Goal: Information Seeking & Learning: Check status

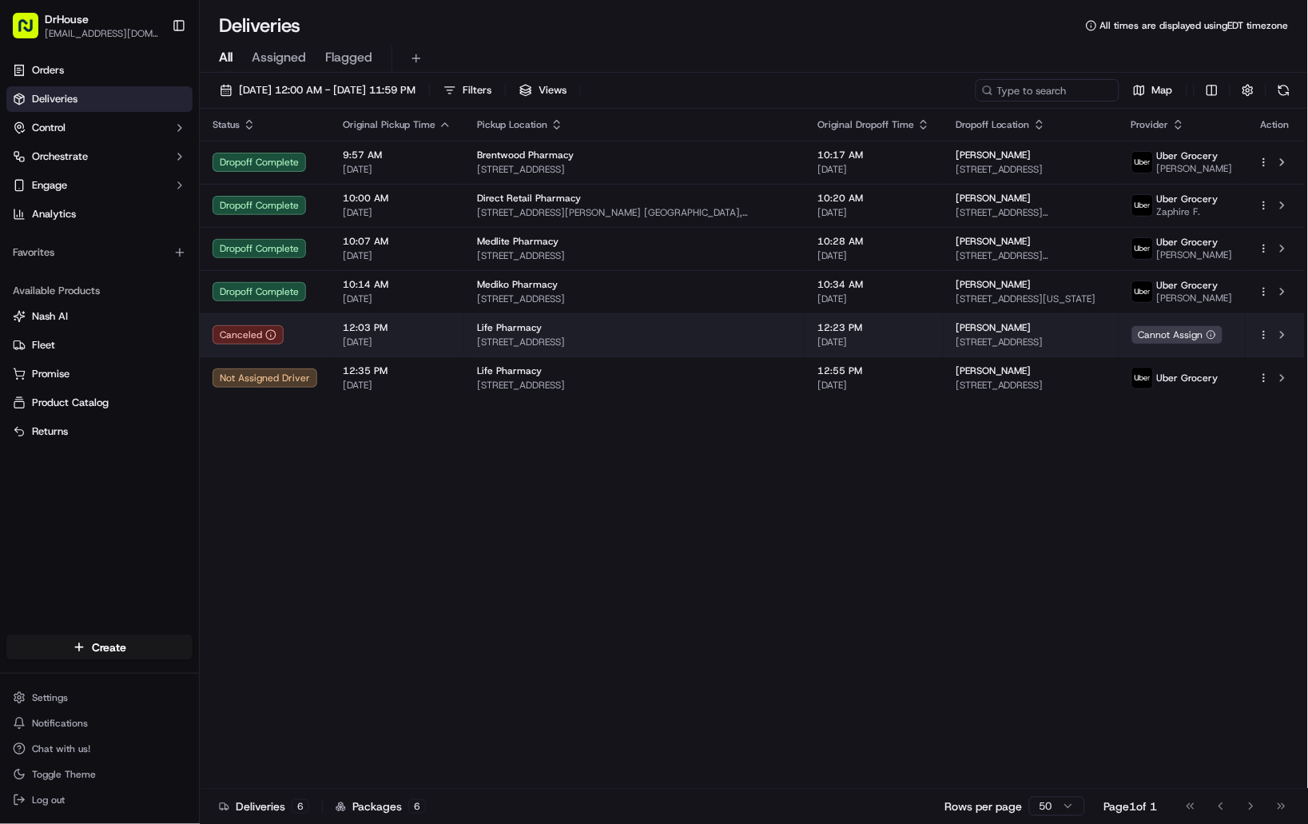
click at [659, 347] on span "[STREET_ADDRESS]" at bounding box center [634, 341] width 315 height 13
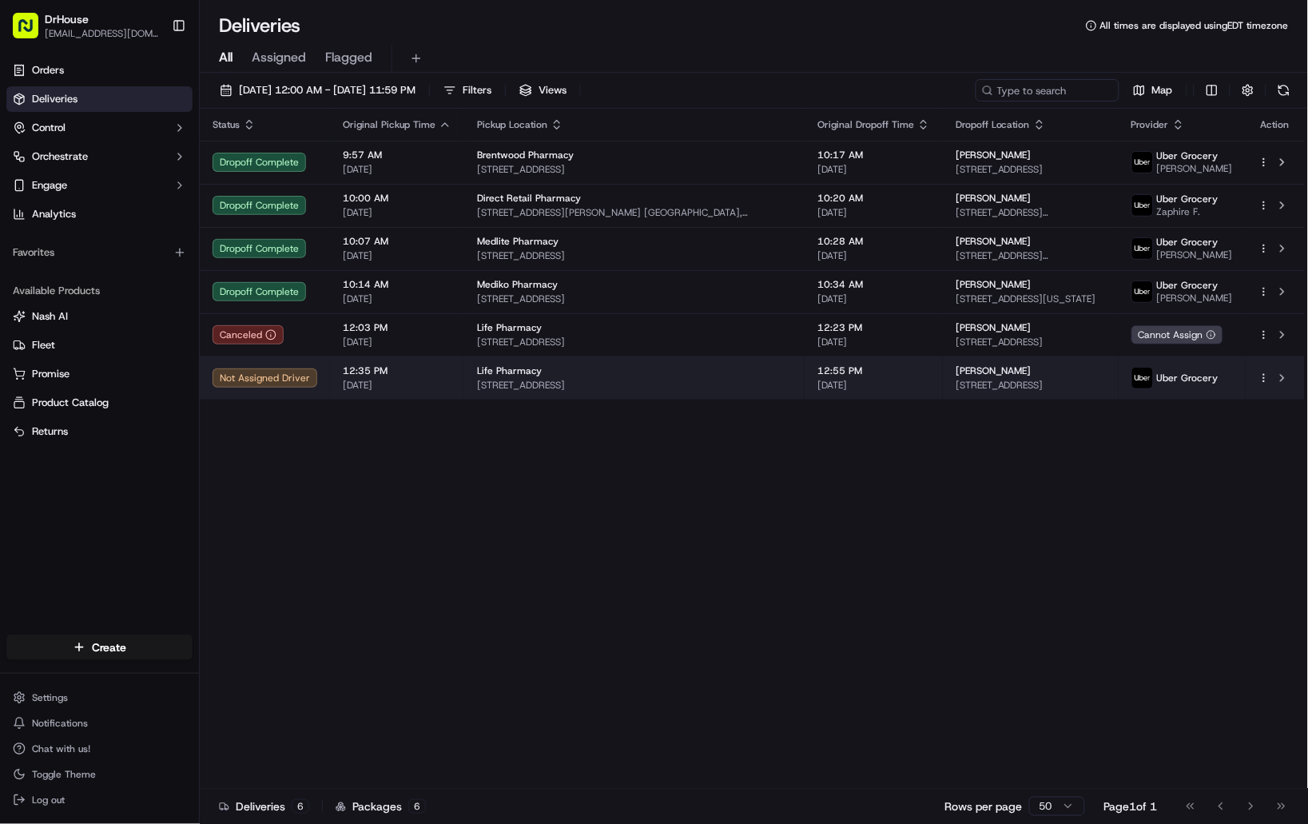
click at [427, 373] on span "12:35 PM" at bounding box center [397, 370] width 109 height 13
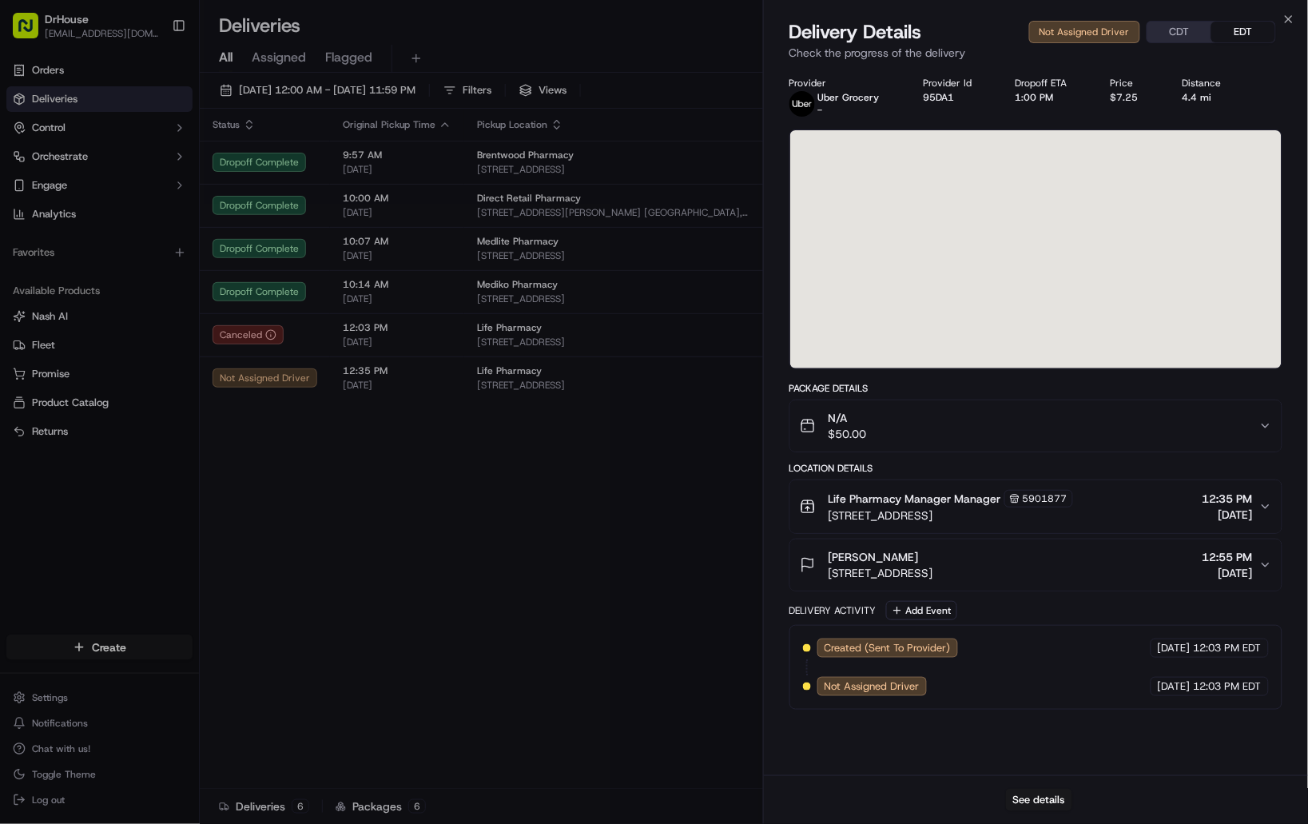
click at [1228, 337] on div at bounding box center [1035, 249] width 491 height 238
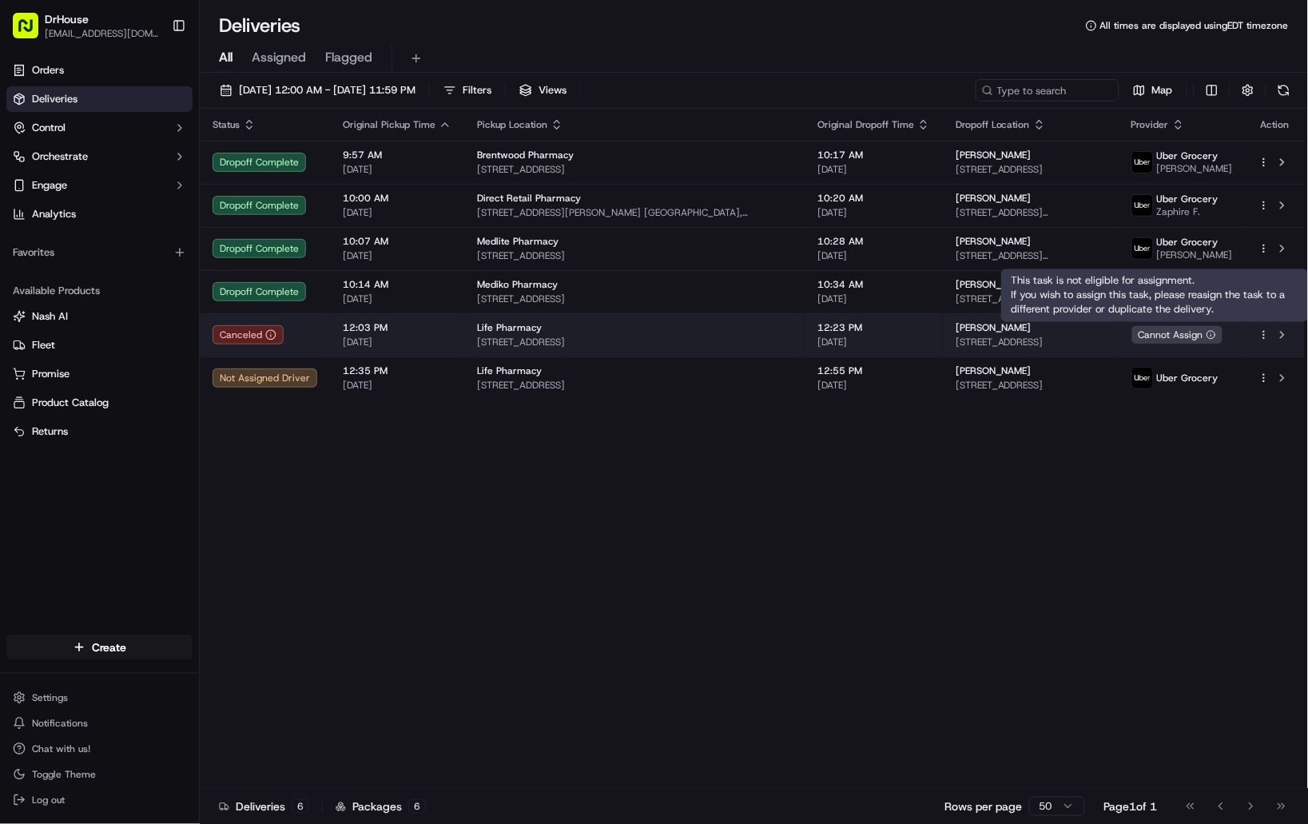
click at [1216, 331] on icon at bounding box center [1211, 335] width 10 height 10
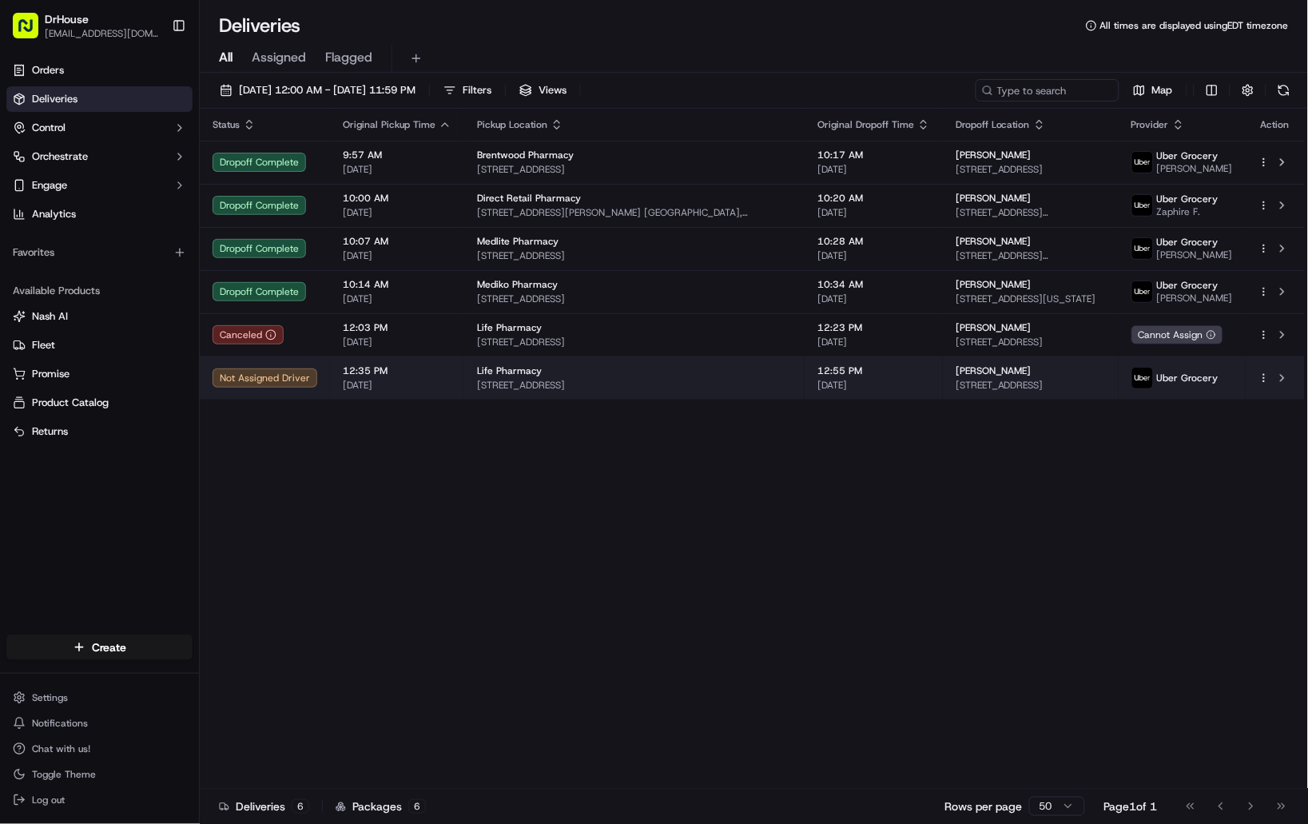
click at [817, 379] on span "[DATE]" at bounding box center [873, 385] width 113 height 13
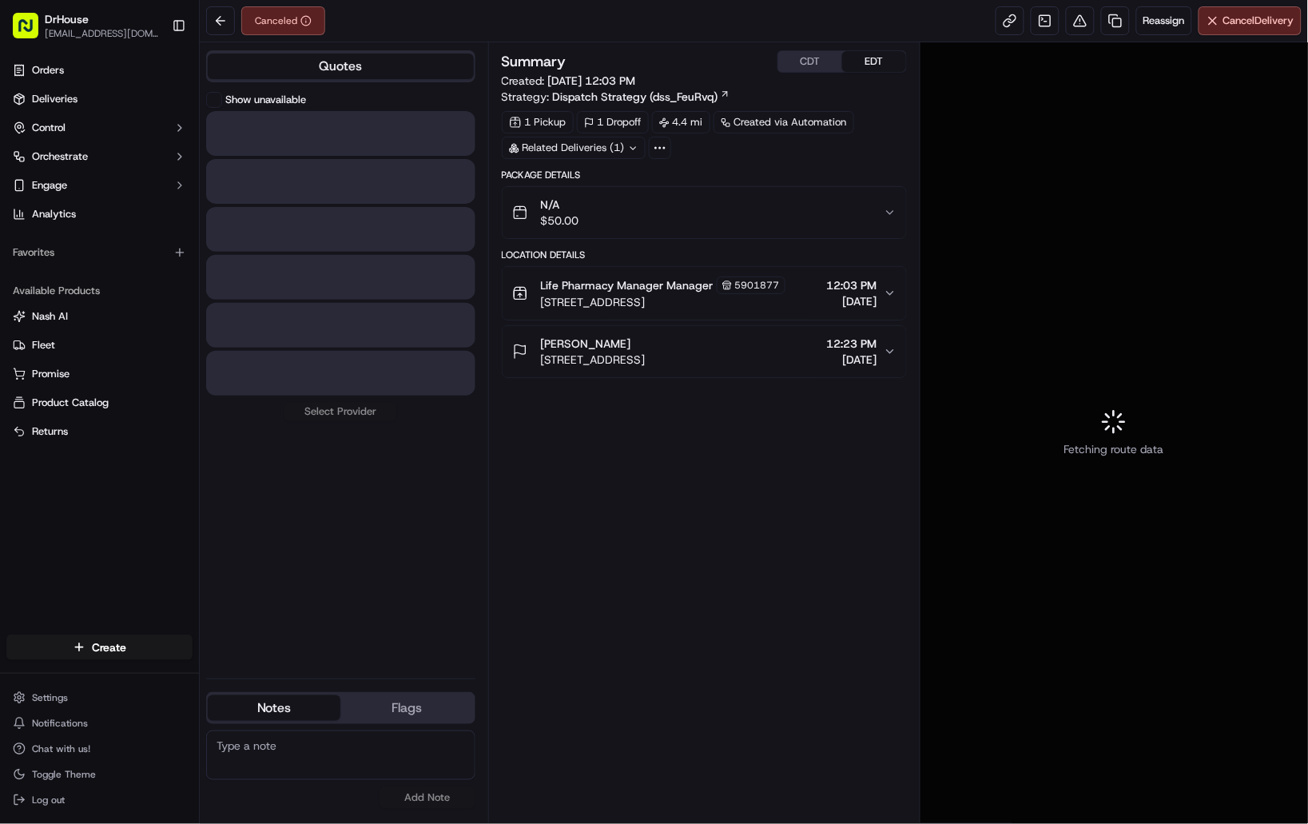
click at [1033, 157] on div "Fetching route data" at bounding box center [1113, 432] width 387 height 780
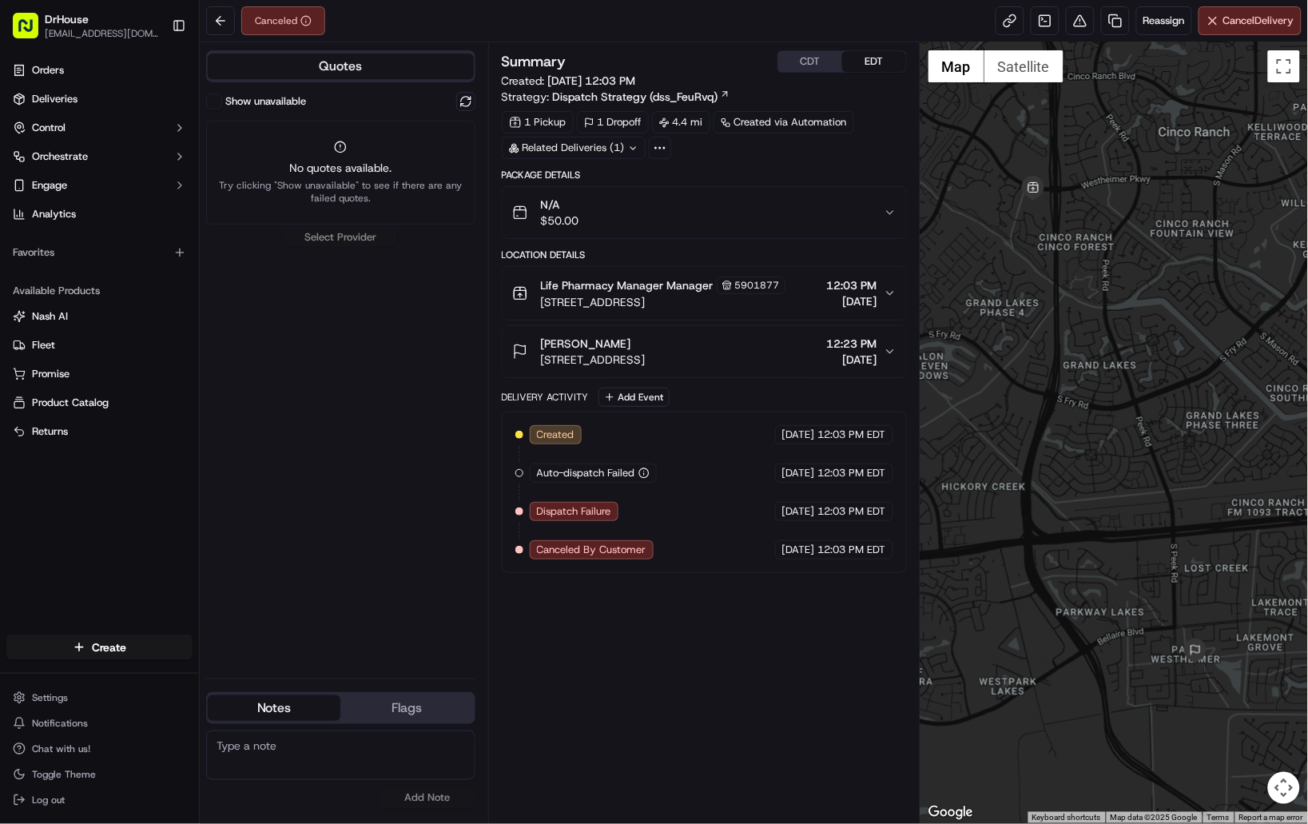
click at [574, 512] on span "Dispatch Failure" at bounding box center [574, 511] width 74 height 14
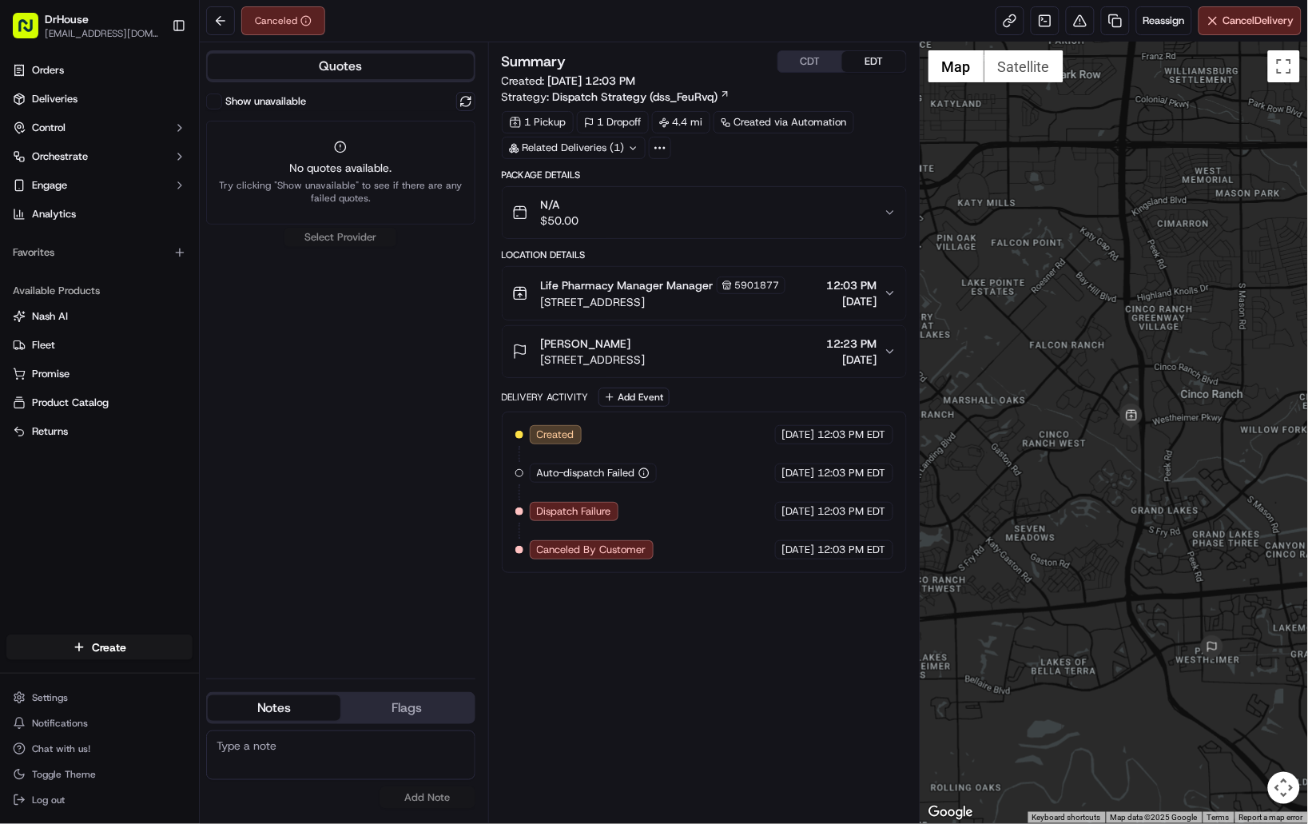
click at [673, 641] on div "Summary CDT EDT Created: 09/16/2025 12:03 PM Strategy: Dispatch Strategy (dss_F…" at bounding box center [704, 432] width 405 height 764
click at [617, 544] on span "Canceled By Customer" at bounding box center [591, 549] width 109 height 14
click at [571, 515] on span "Dispatch Failure" at bounding box center [574, 511] width 74 height 14
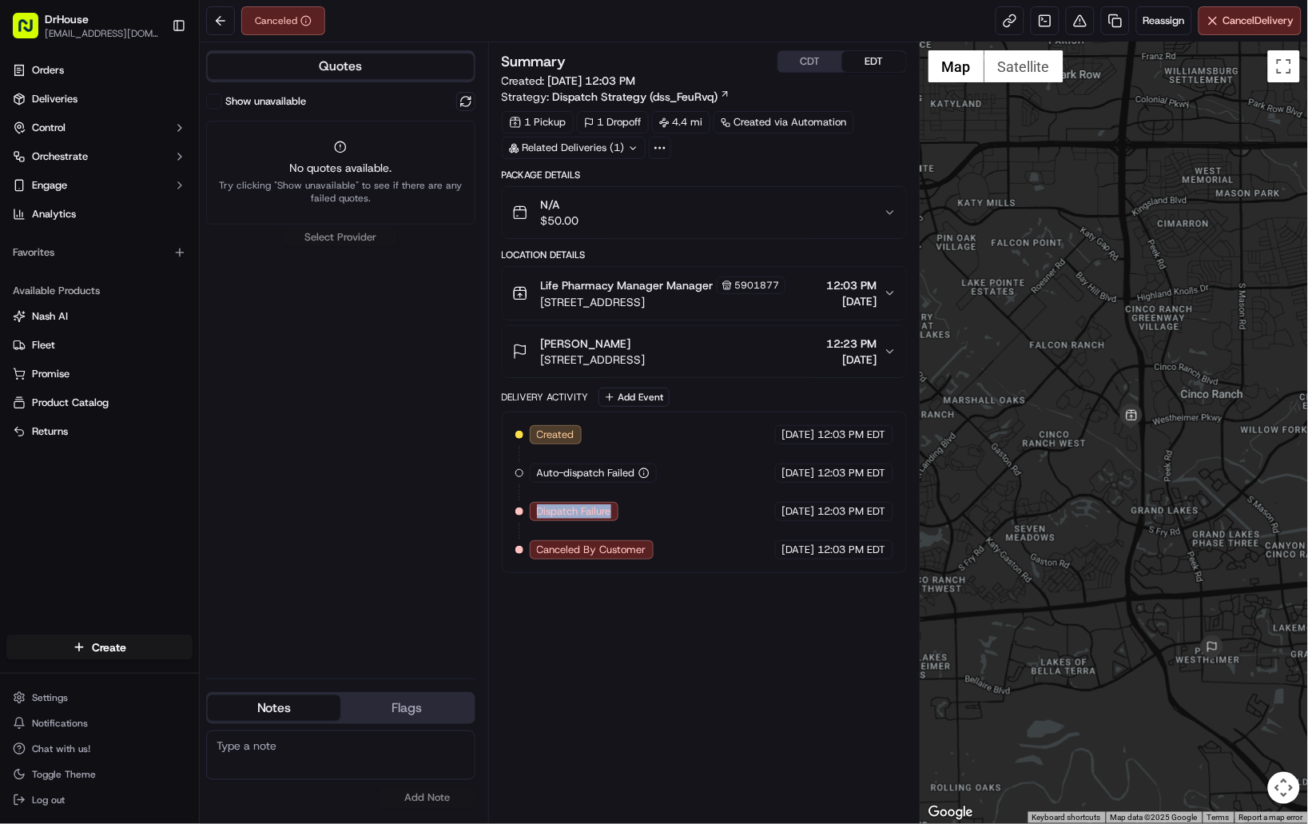
click at [580, 514] on span "Dispatch Failure" at bounding box center [574, 511] width 74 height 14
click at [639, 467] on div "Auto-dispatch Failed" at bounding box center [593, 472] width 127 height 19
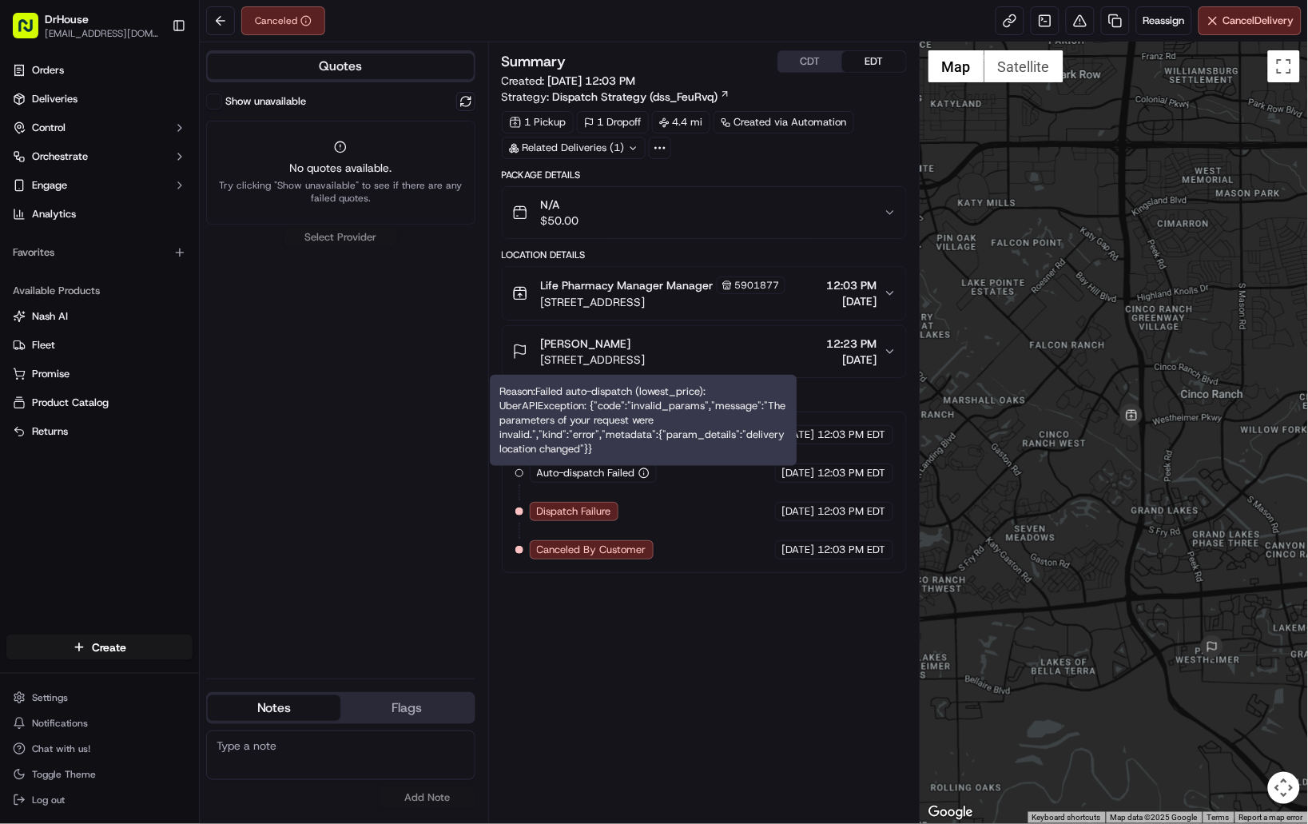
click at [647, 477] on circle "button" at bounding box center [644, 473] width 10 height 10
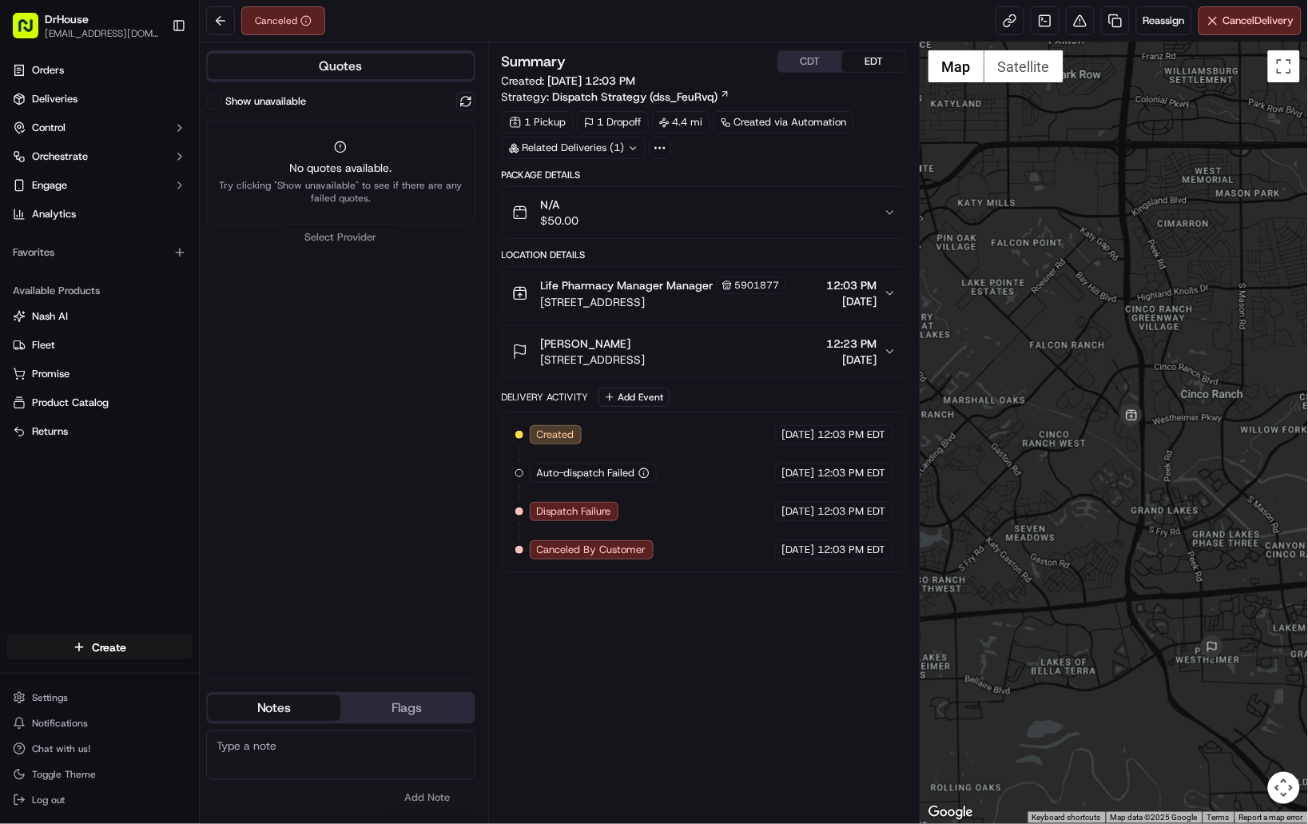
click at [647, 477] on circle "button" at bounding box center [644, 473] width 10 height 10
click at [709, 666] on div "Summary CDT EDT Created: 09/16/2025 12:03 PM Strategy: Dispatch Strategy (dss_F…" at bounding box center [704, 432] width 405 height 764
drag, startPoint x: 433, startPoint y: 336, endPoint x: 611, endPoint y: 221, distance: 212.0
click at [432, 335] on div "Show unavailable No quotes available. Try clicking "Show unavailable" to see if…" at bounding box center [340, 379] width 269 height 574
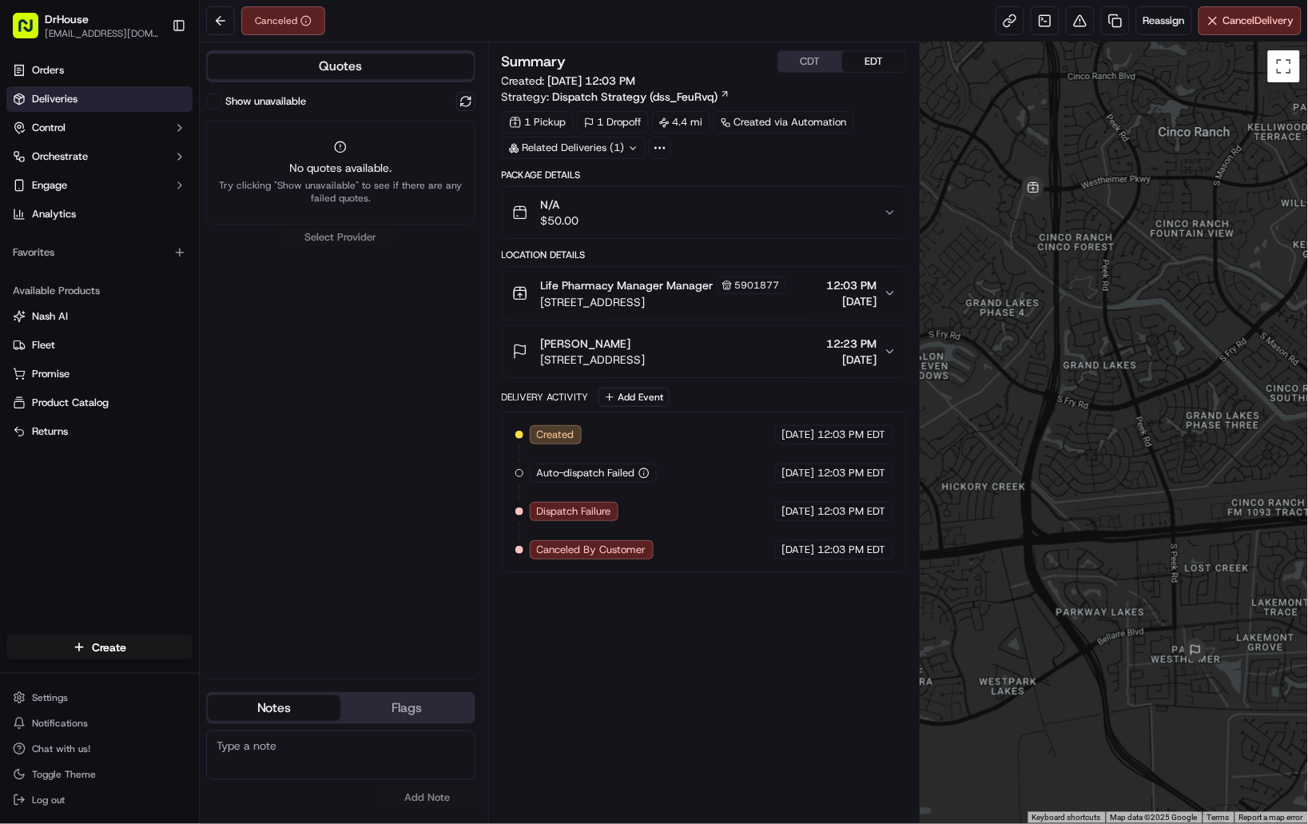
click at [84, 97] on link "Deliveries" at bounding box center [99, 99] width 186 height 26
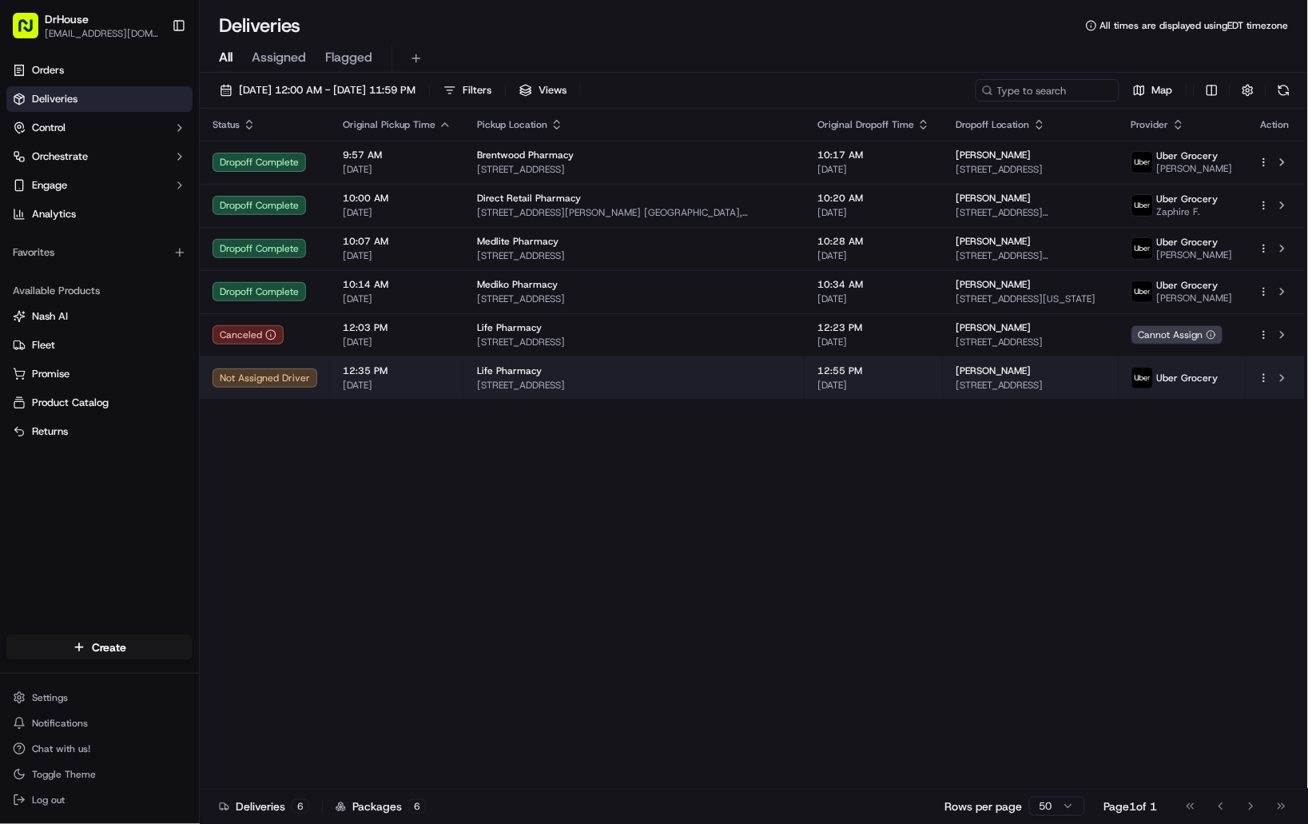
click at [563, 377] on div "Life Pharmacy" at bounding box center [634, 370] width 315 height 13
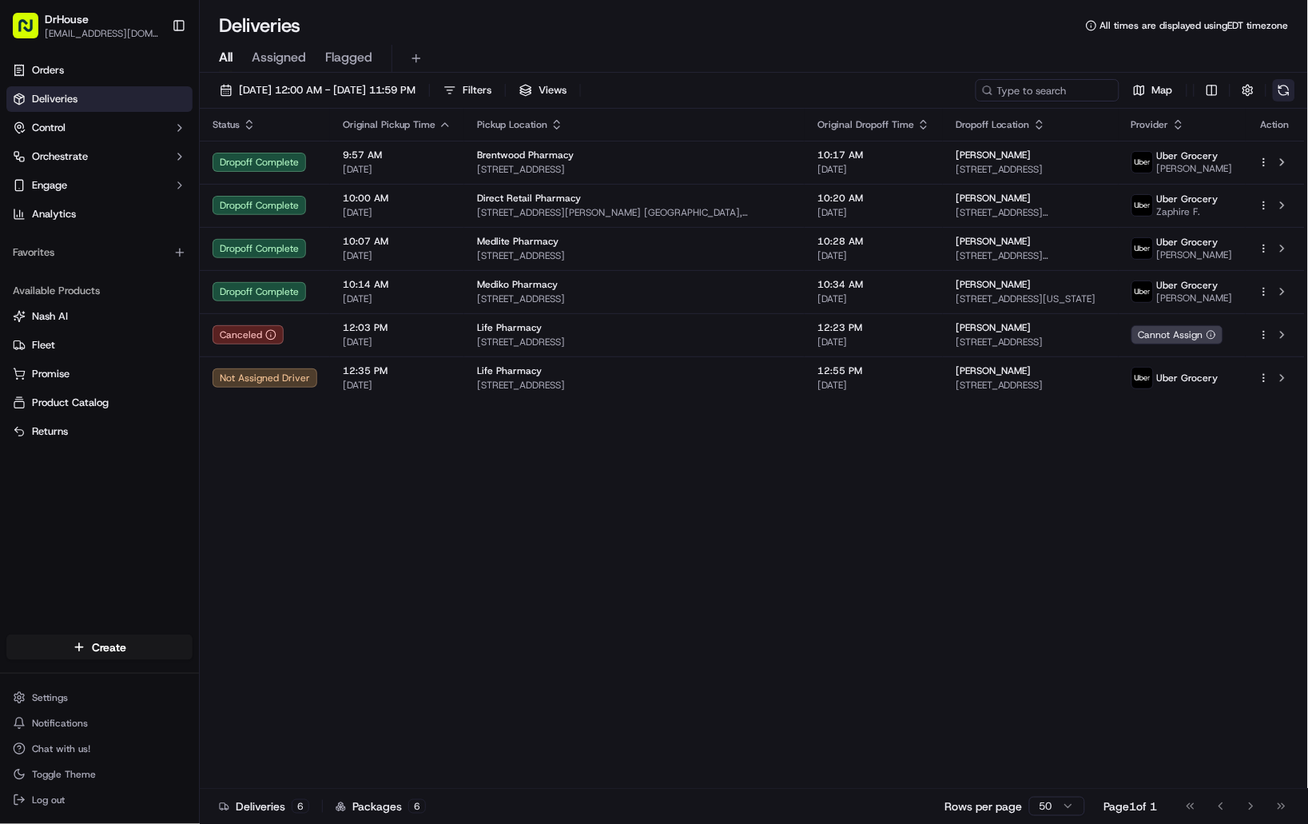
click at [1288, 92] on button at bounding box center [1283, 90] width 22 height 22
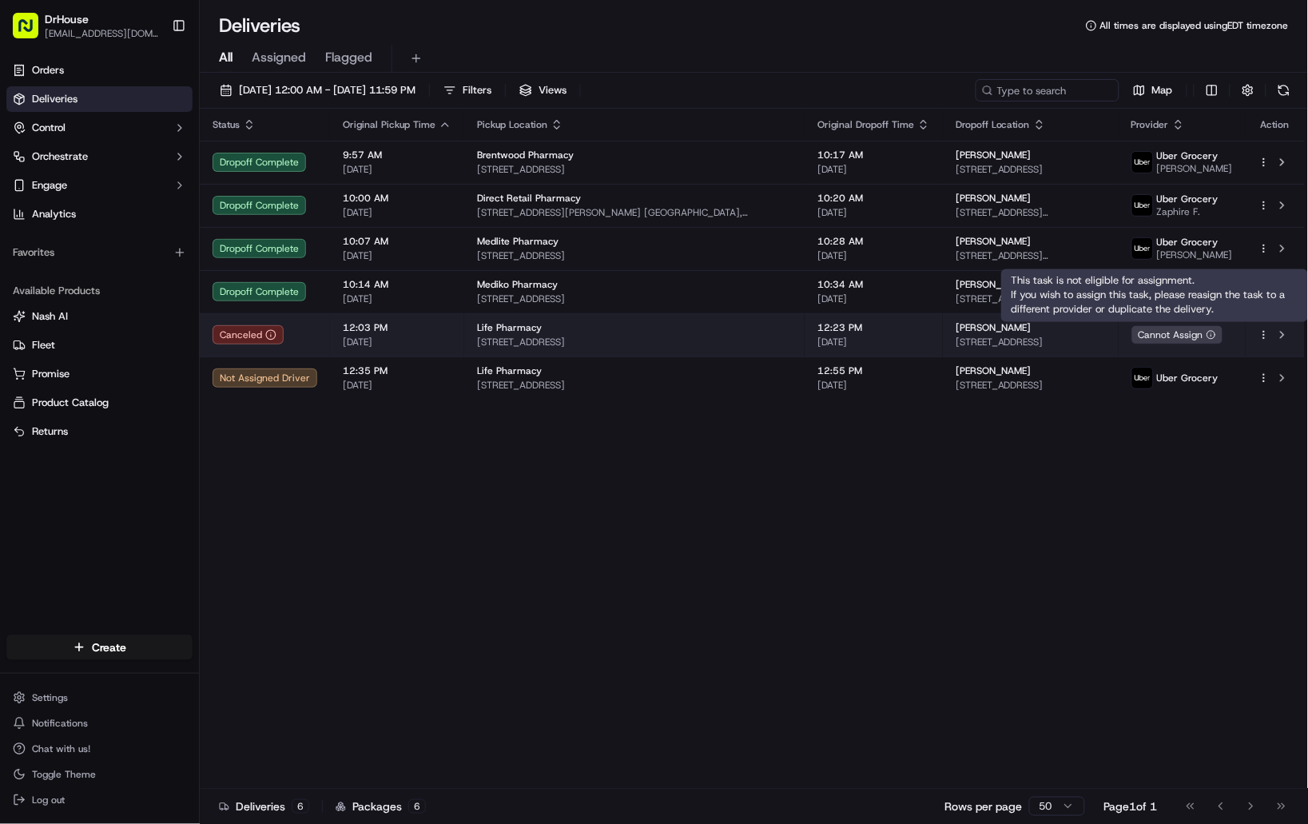
click at [1215, 338] on circle at bounding box center [1211, 335] width 8 height 8
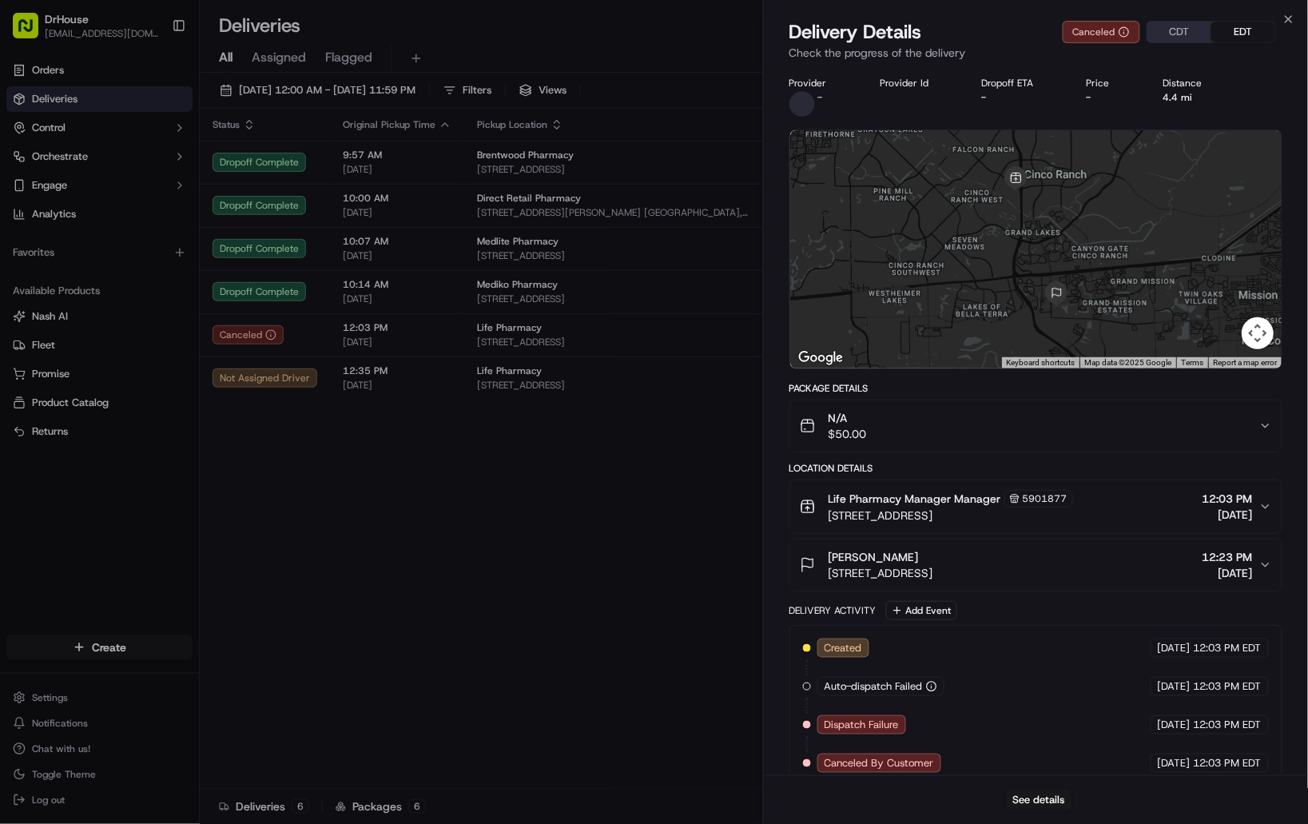
click at [844, 648] on span "Created" at bounding box center [843, 648] width 38 height 14
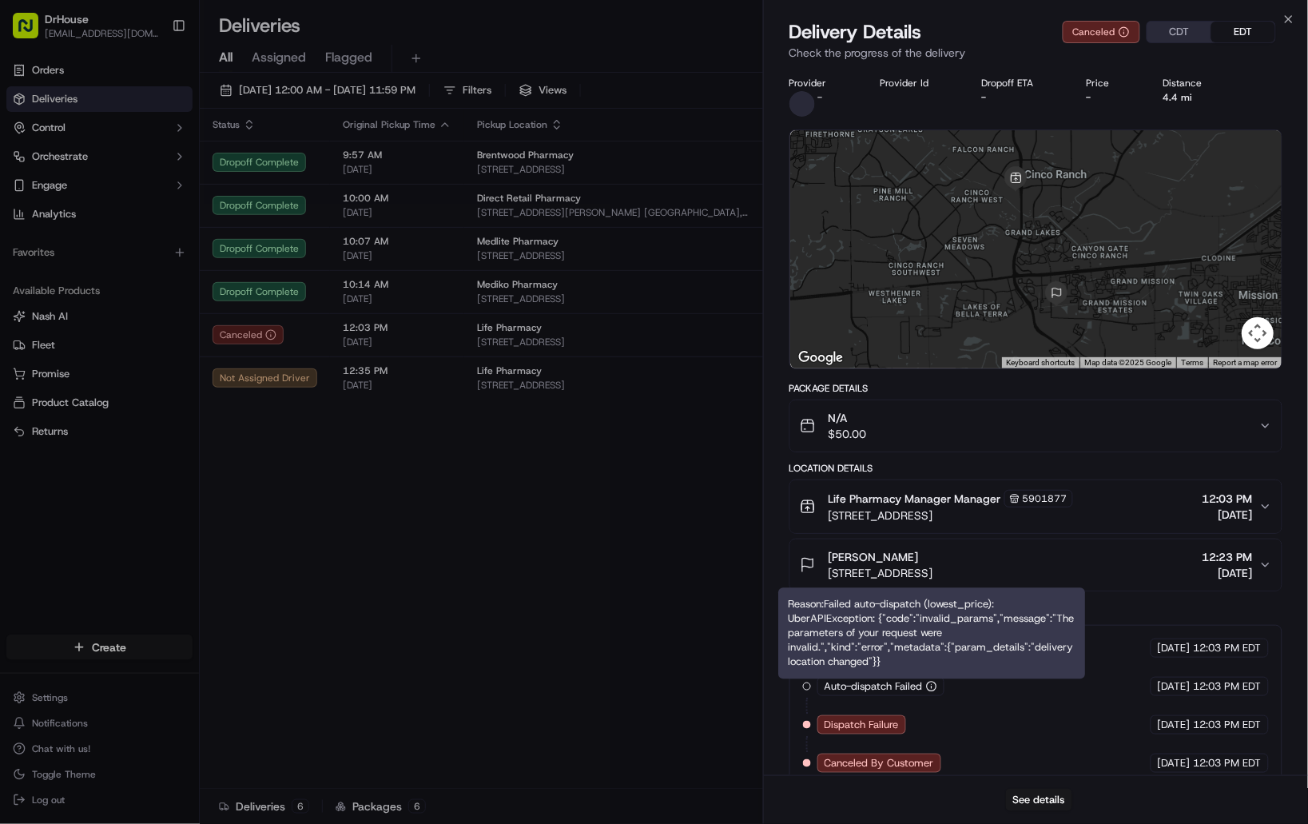
click at [930, 688] on icon "button" at bounding box center [931, 686] width 11 height 11
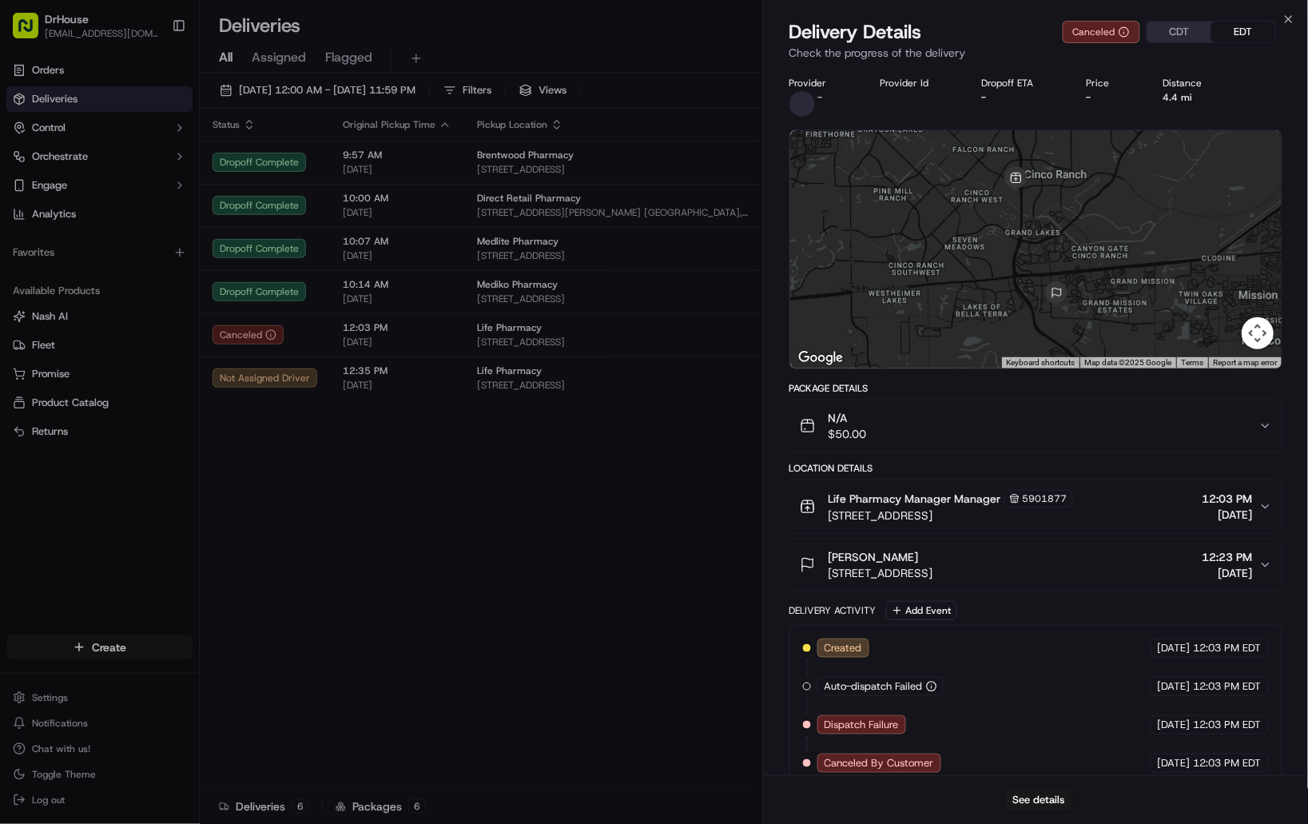
click at [930, 688] on icon "button" at bounding box center [931, 686] width 11 height 11
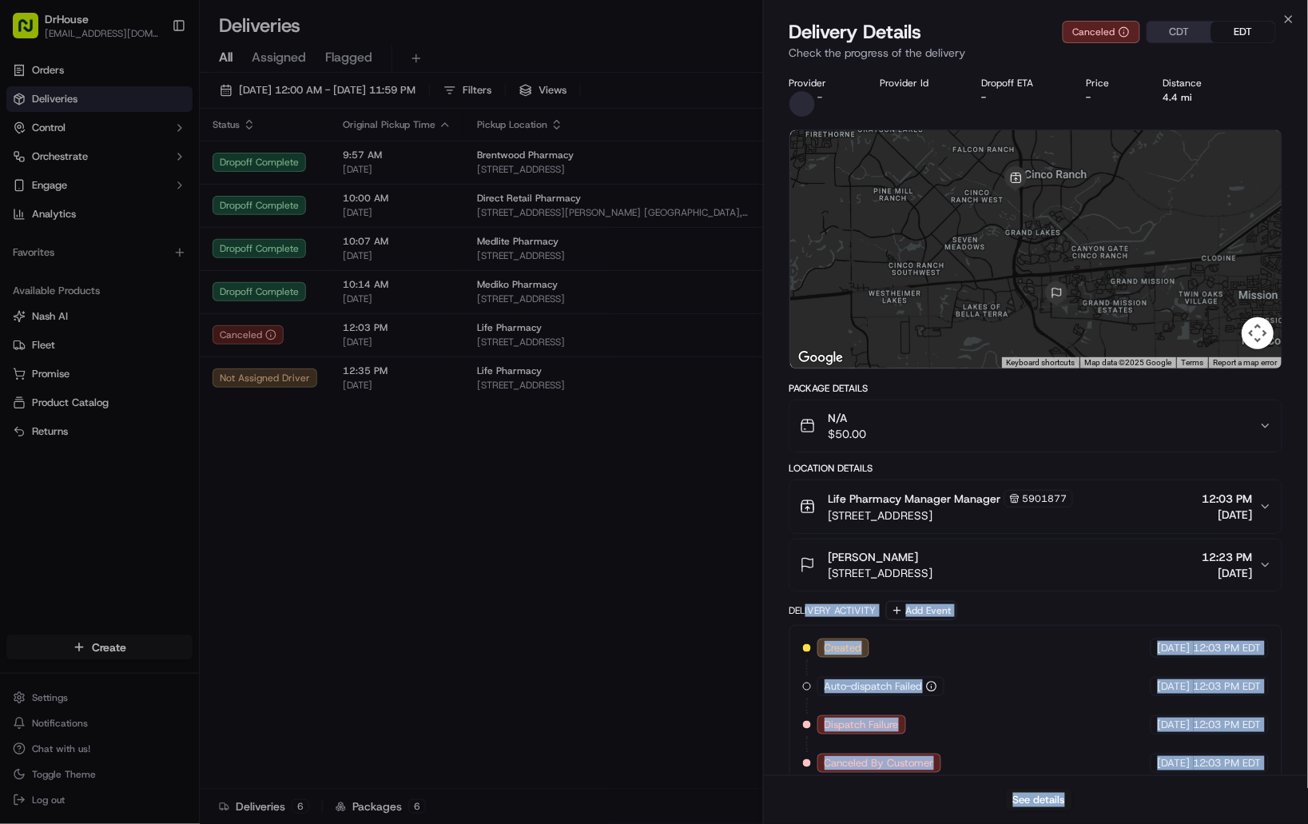
drag, startPoint x: 940, startPoint y: 656, endPoint x: 807, endPoint y: 600, distance: 144.6
click at [1040, 674] on div "Created 09/16/2025 12:03 PM EDT Auto-dispatch Failed 09/16/2025 12:03 PM EDT Di…" at bounding box center [1036, 705] width 466 height 134
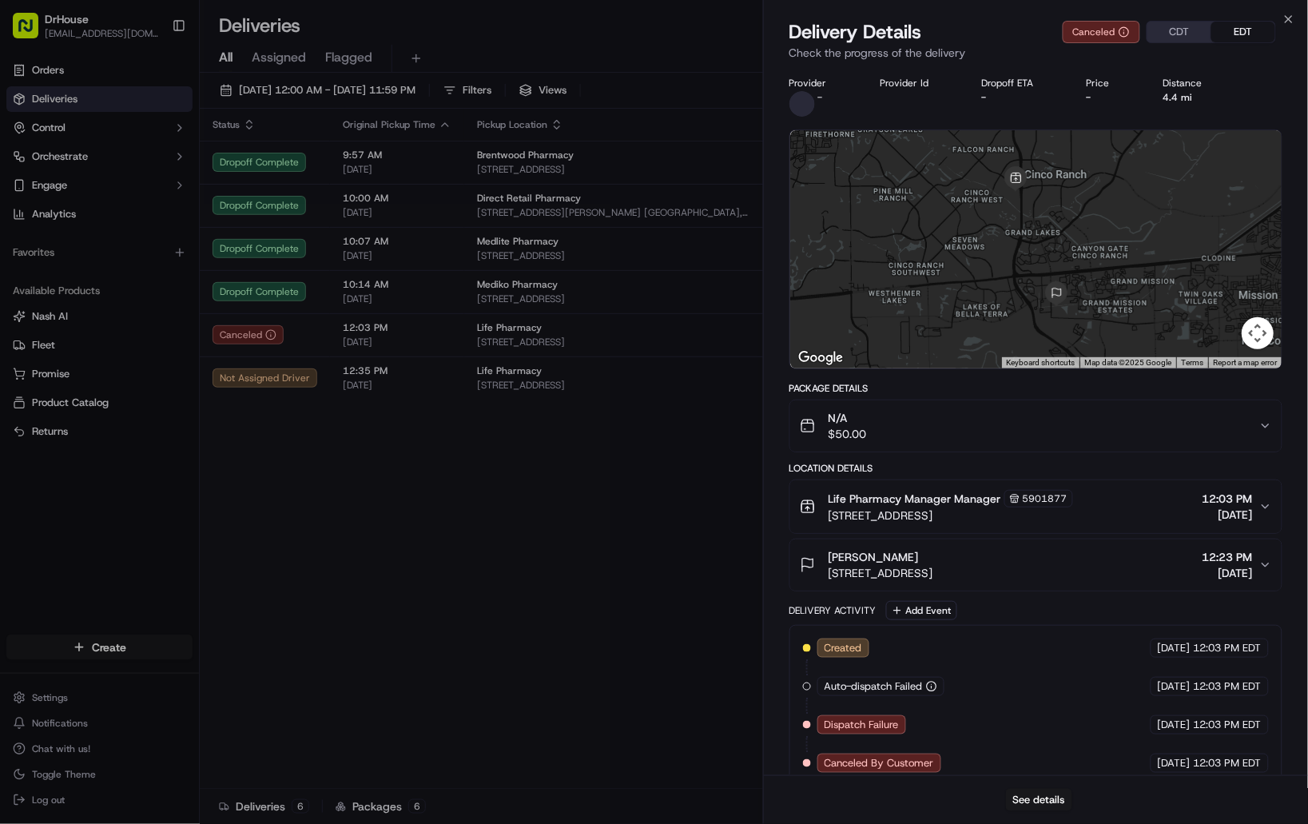
click at [1294, 20] on div "Delivery Details Canceled CDT EDT Check the progress of the delivery" at bounding box center [1036, 43] width 544 height 48
click at [1280, 16] on div "Close Delivery Details Canceled CDT EDT Check the progress of the delivery Prov…" at bounding box center [1035, 412] width 545 height 824
click at [1294, 18] on icon "button" at bounding box center [1288, 19] width 13 height 13
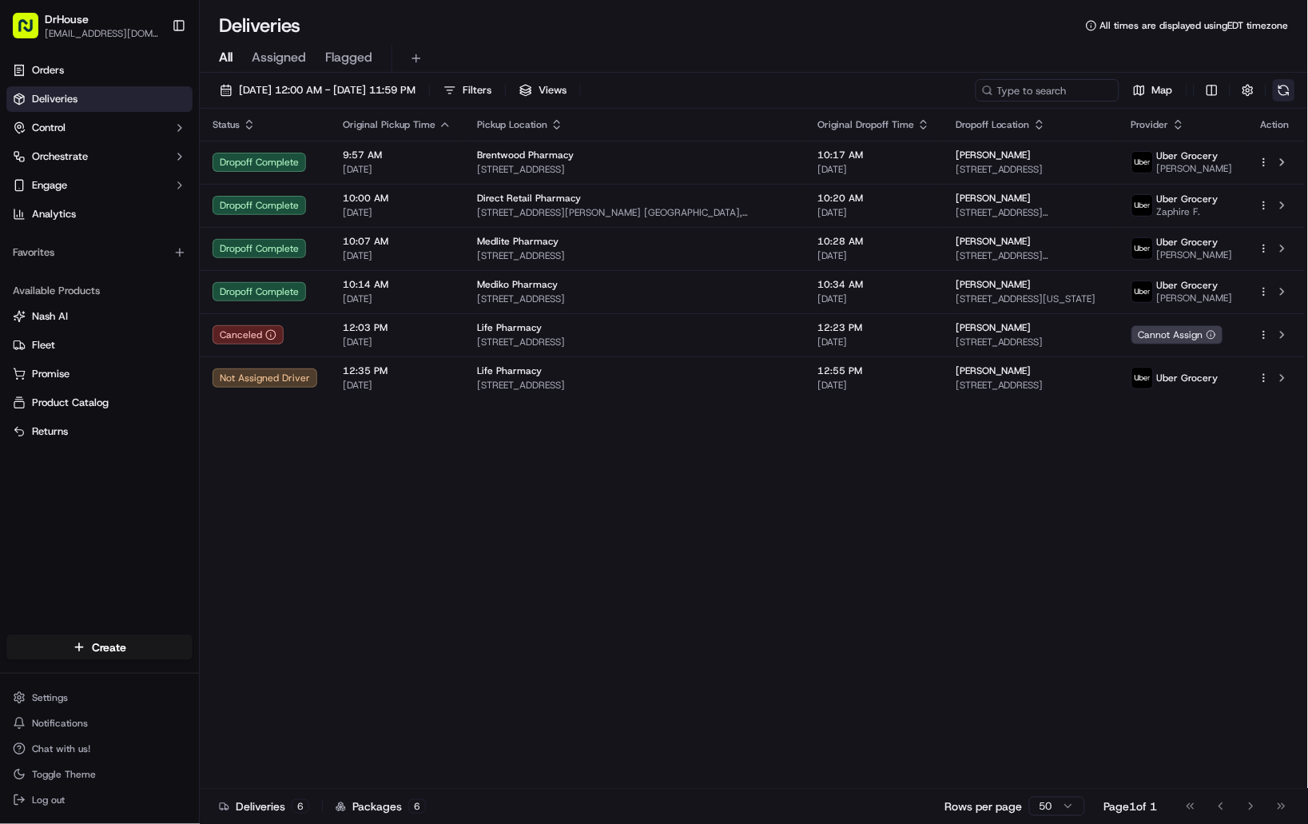
click at [1289, 89] on button at bounding box center [1283, 90] width 22 height 22
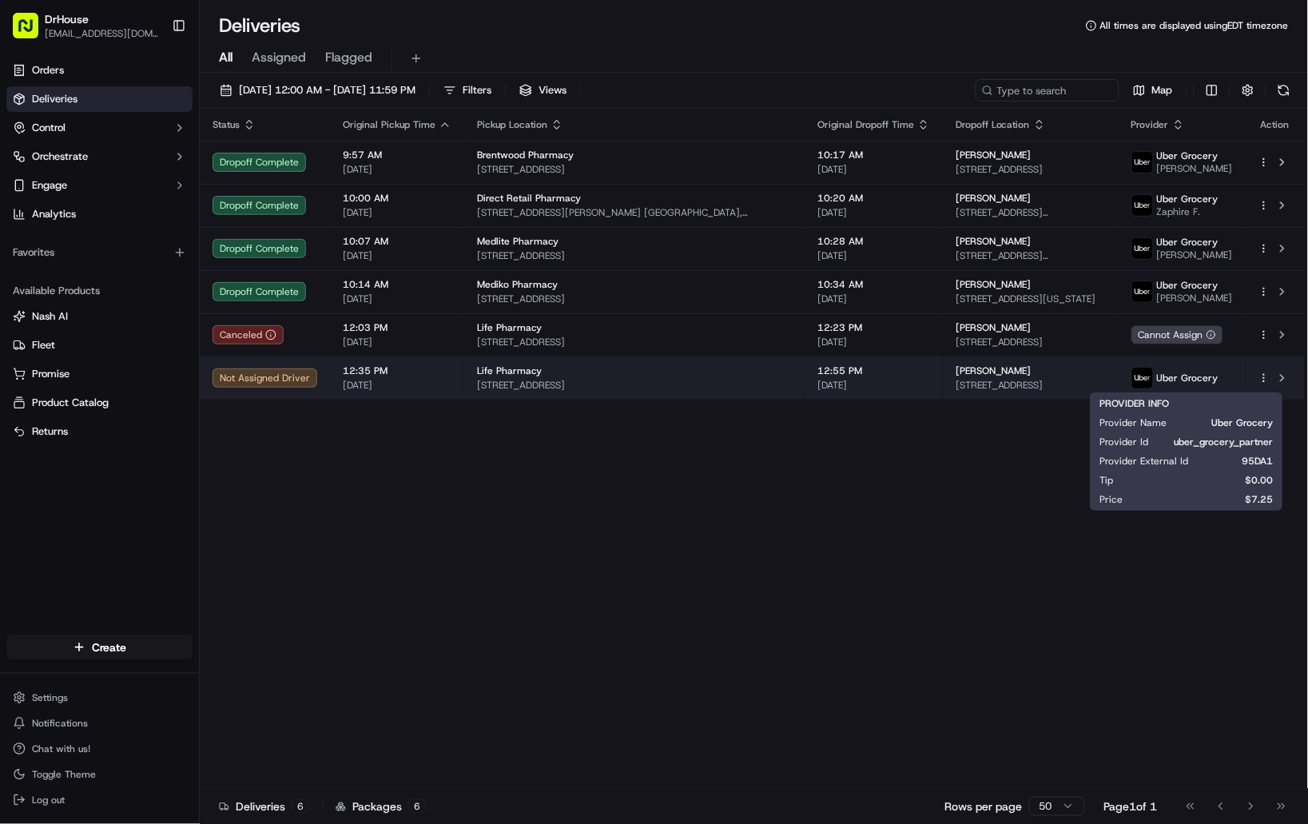
click at [1241, 382] on td "Uber Grocery" at bounding box center [1181, 377] width 127 height 43
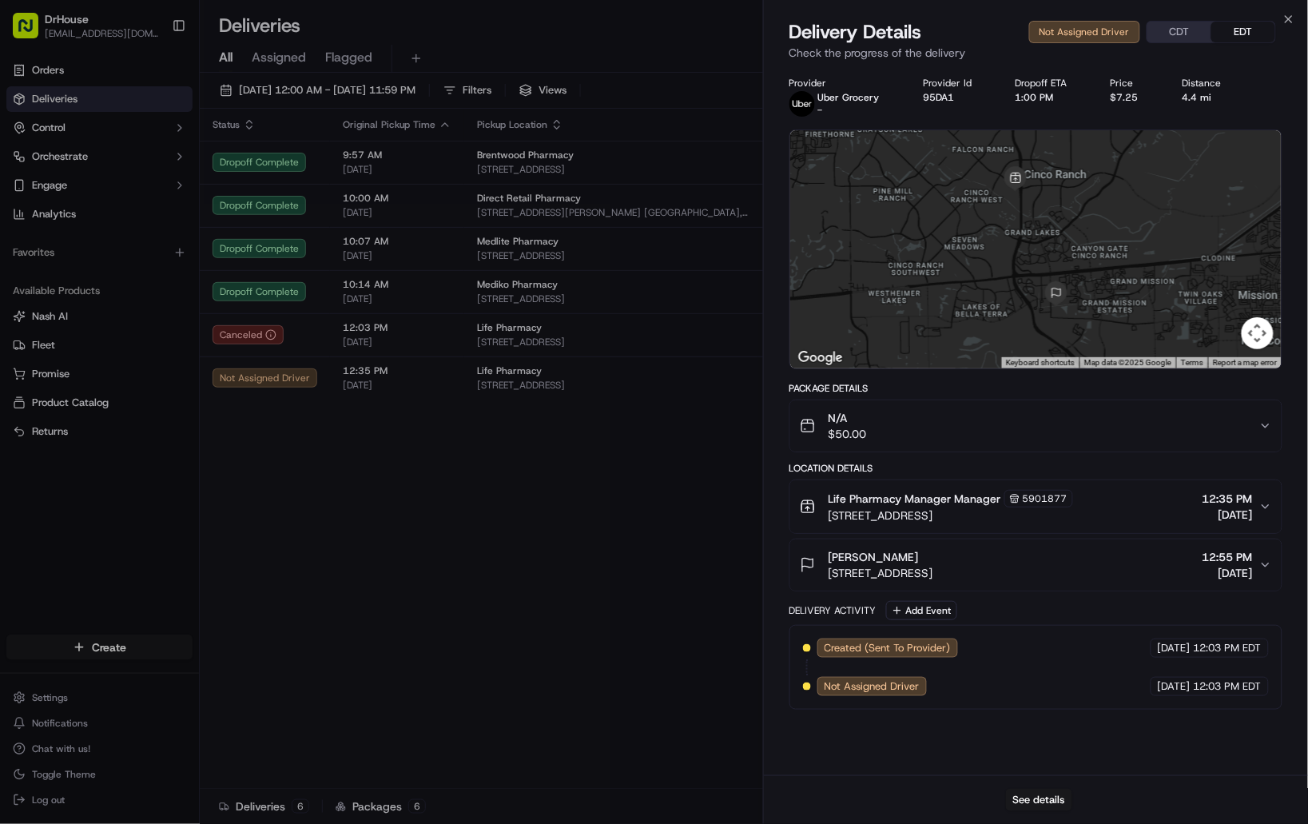
click at [922, 650] on span "Created (Sent To Provider)" at bounding box center [887, 648] width 126 height 14
click at [1035, 800] on button "See details" at bounding box center [1039, 799] width 66 height 22
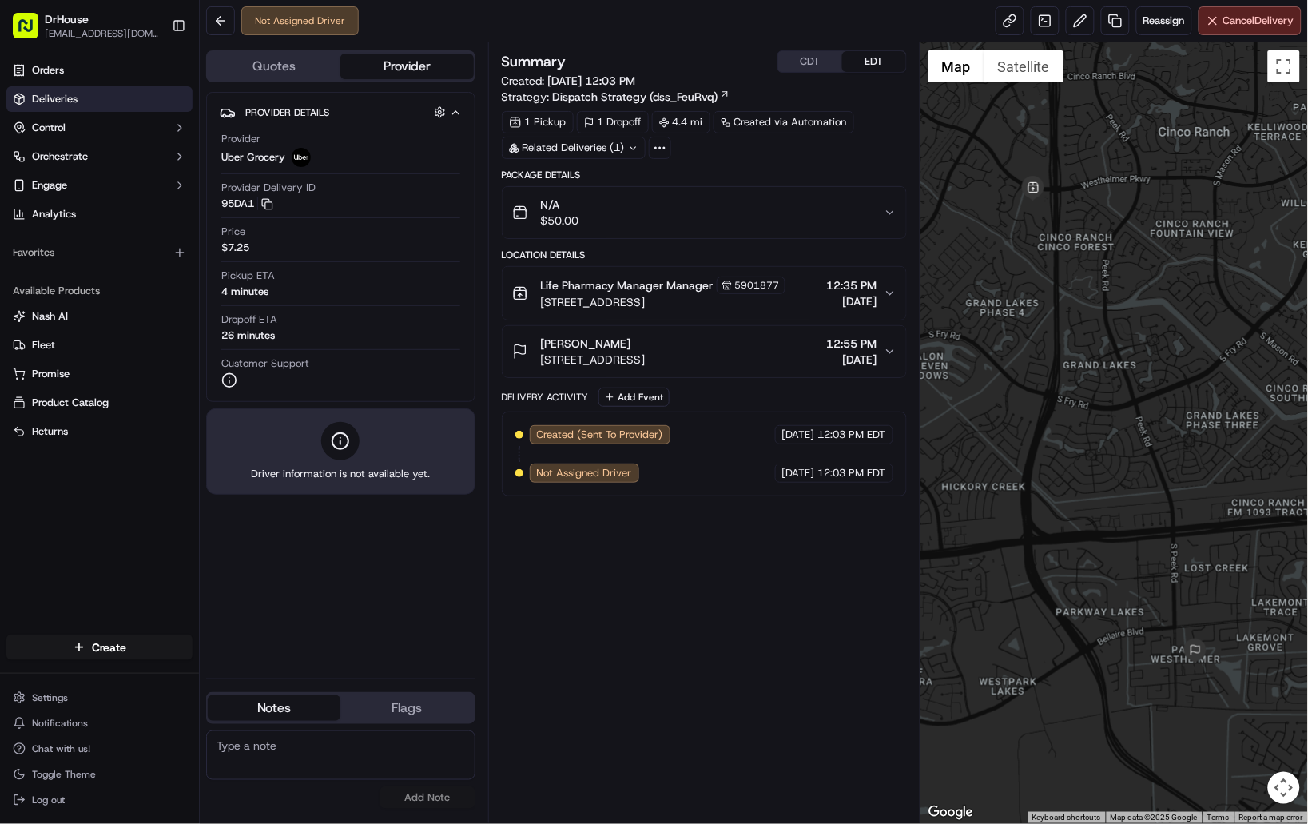
click at [83, 100] on link "Deliveries" at bounding box center [99, 99] width 186 height 26
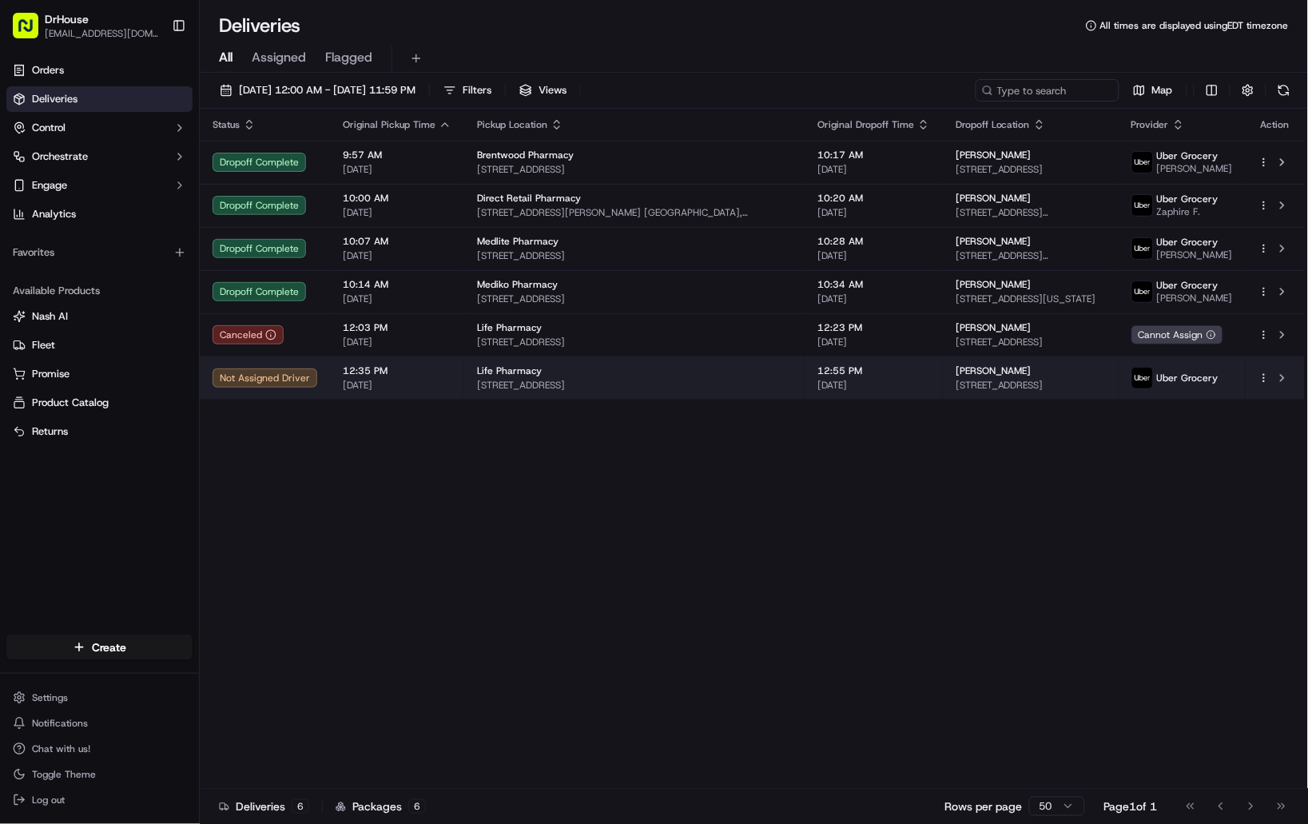
click at [1085, 375] on div "[PERSON_NAME]" at bounding box center [1030, 370] width 150 height 13
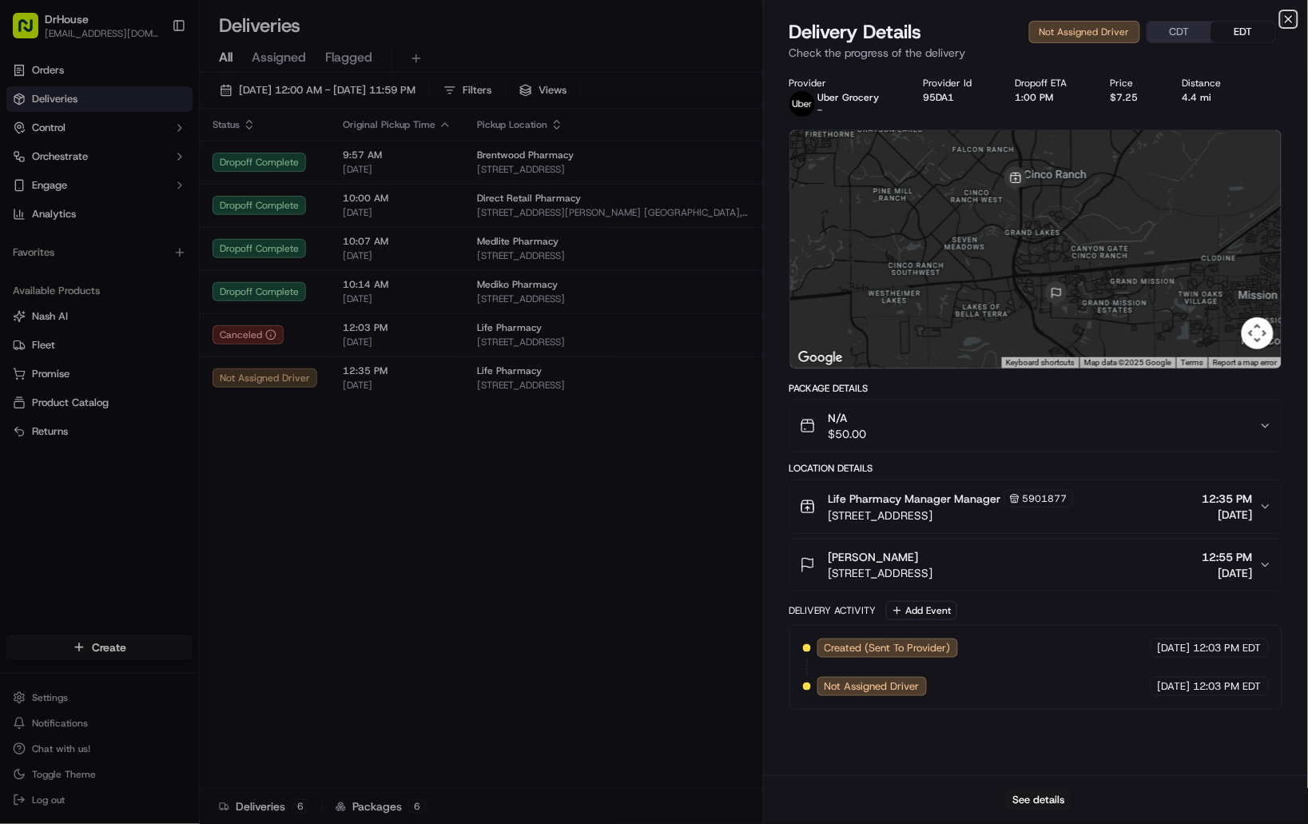
click at [1283, 25] on icon "button" at bounding box center [1288, 19] width 13 height 13
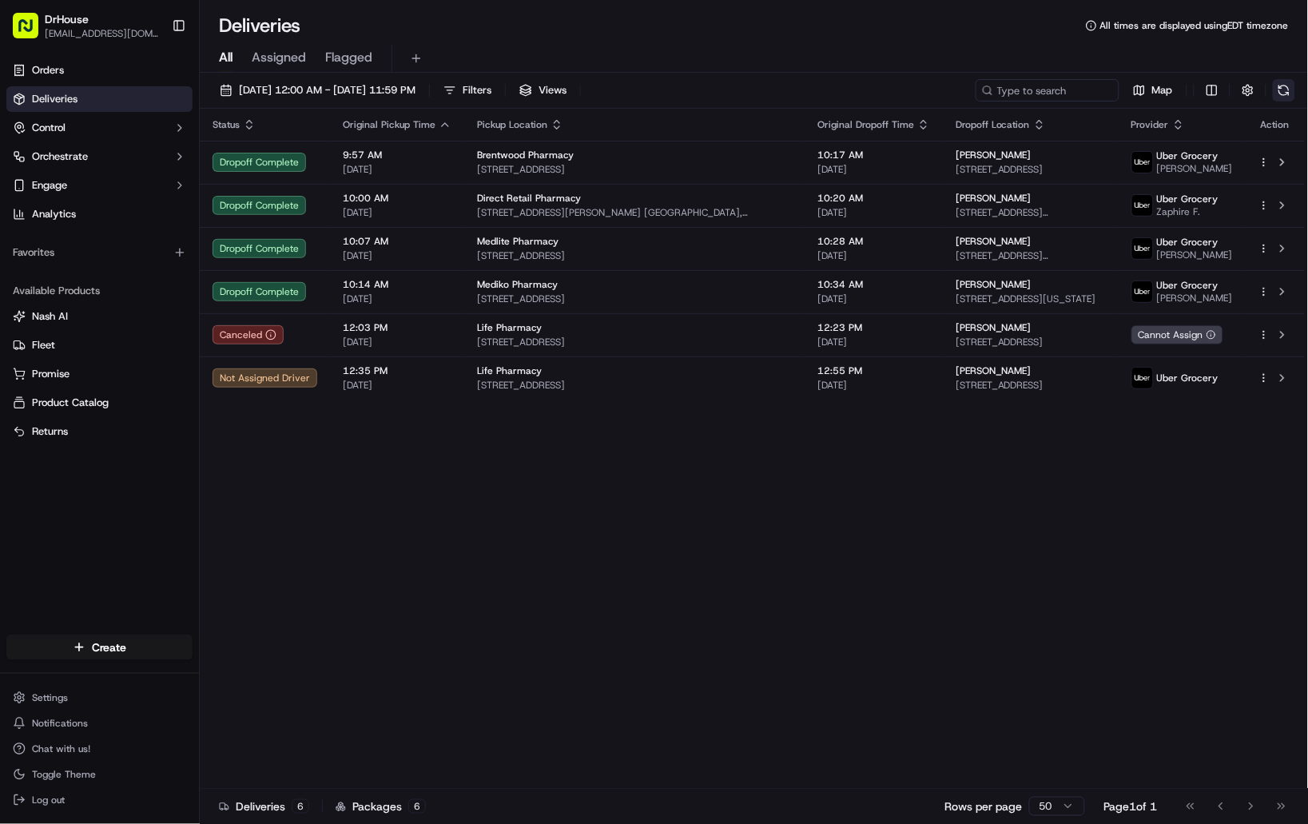
click at [1280, 88] on button at bounding box center [1283, 90] width 22 height 22
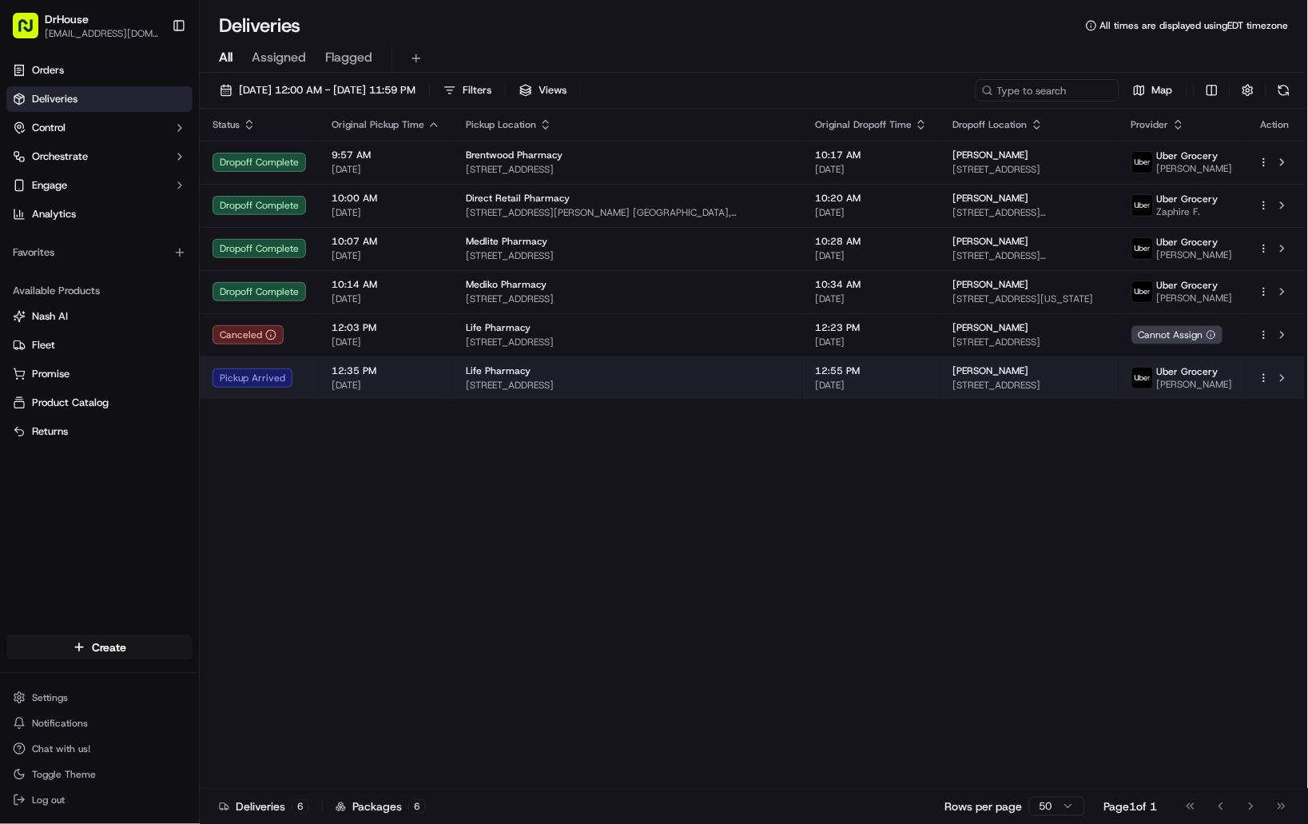
click at [1054, 387] on span "[STREET_ADDRESS]" at bounding box center [1029, 385] width 153 height 13
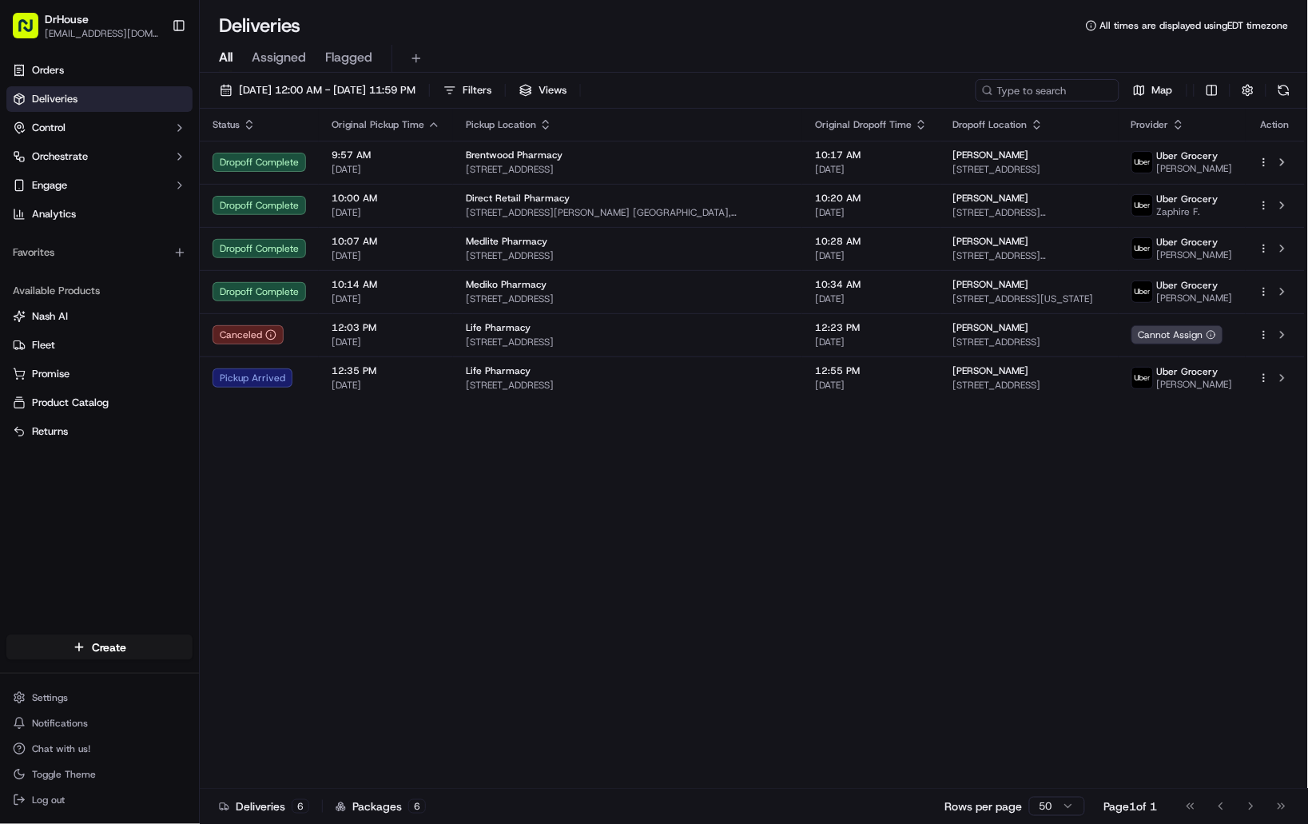
drag, startPoint x: 954, startPoint y: 34, endPoint x: 915, endPoint y: 5, distance: 47.9
click at [954, 34] on div "Deliveries All times are displayed using EDT timezone" at bounding box center [754, 26] width 1108 height 26
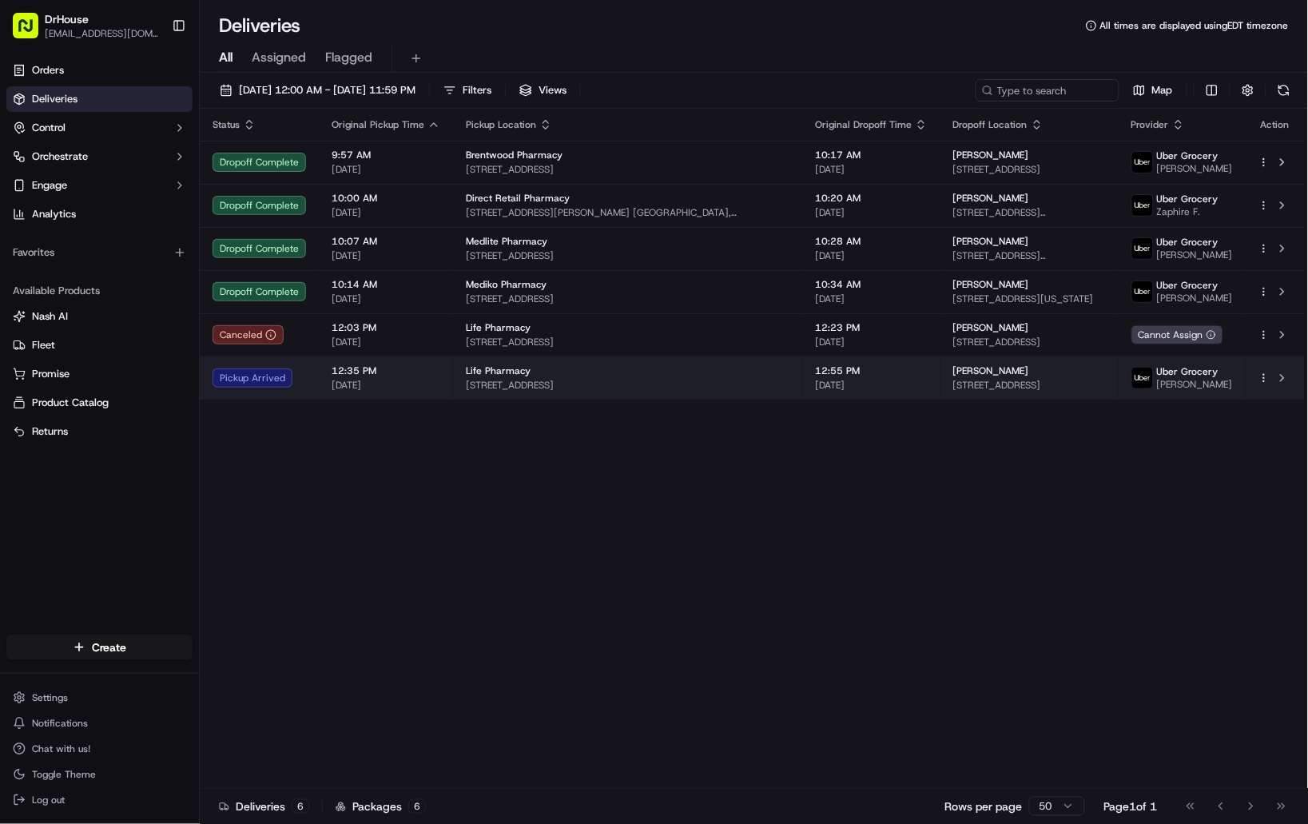
click at [526, 367] on div "Life Pharmacy" at bounding box center [628, 370] width 324 height 13
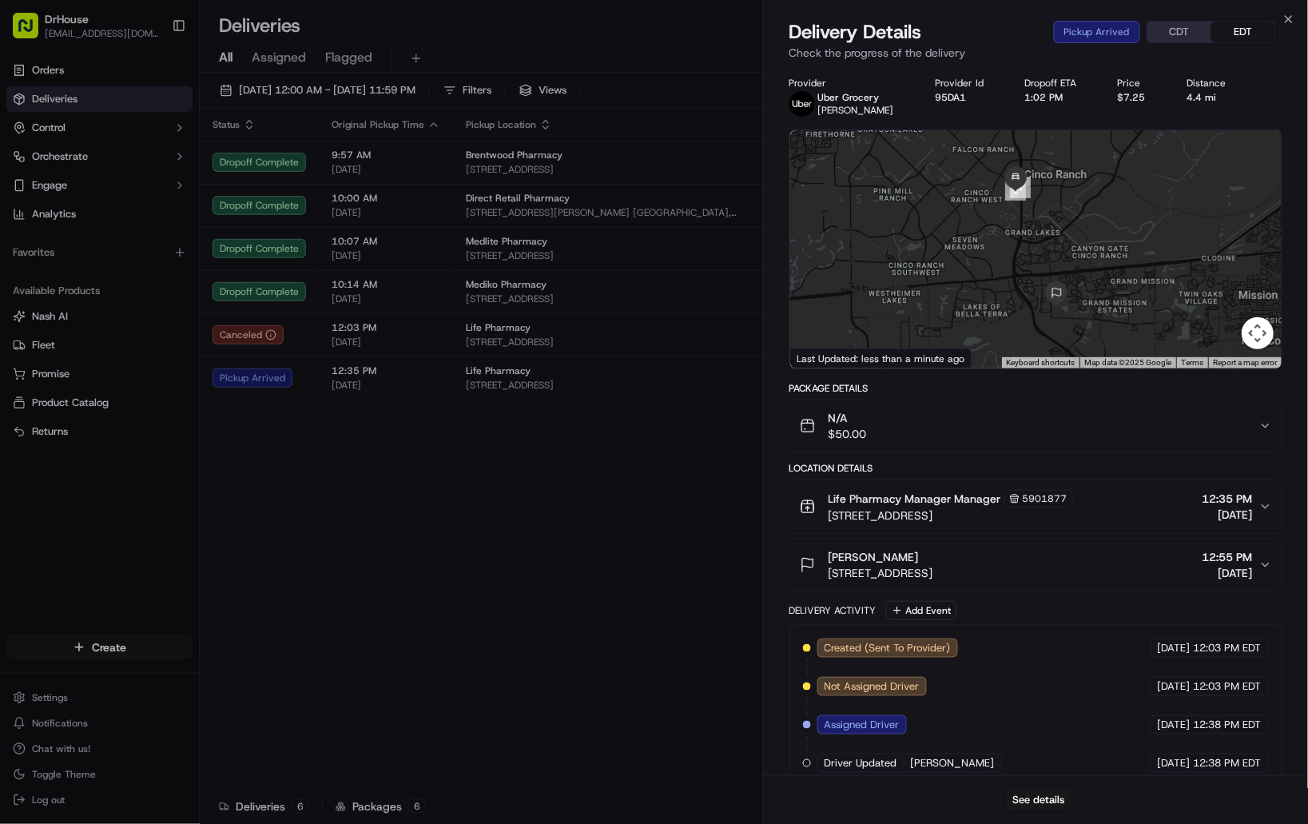
click at [960, 14] on div "Close Delivery Details Pickup Arrived CDT EDT Check the progress of the deliver…" at bounding box center [1035, 412] width 545 height 824
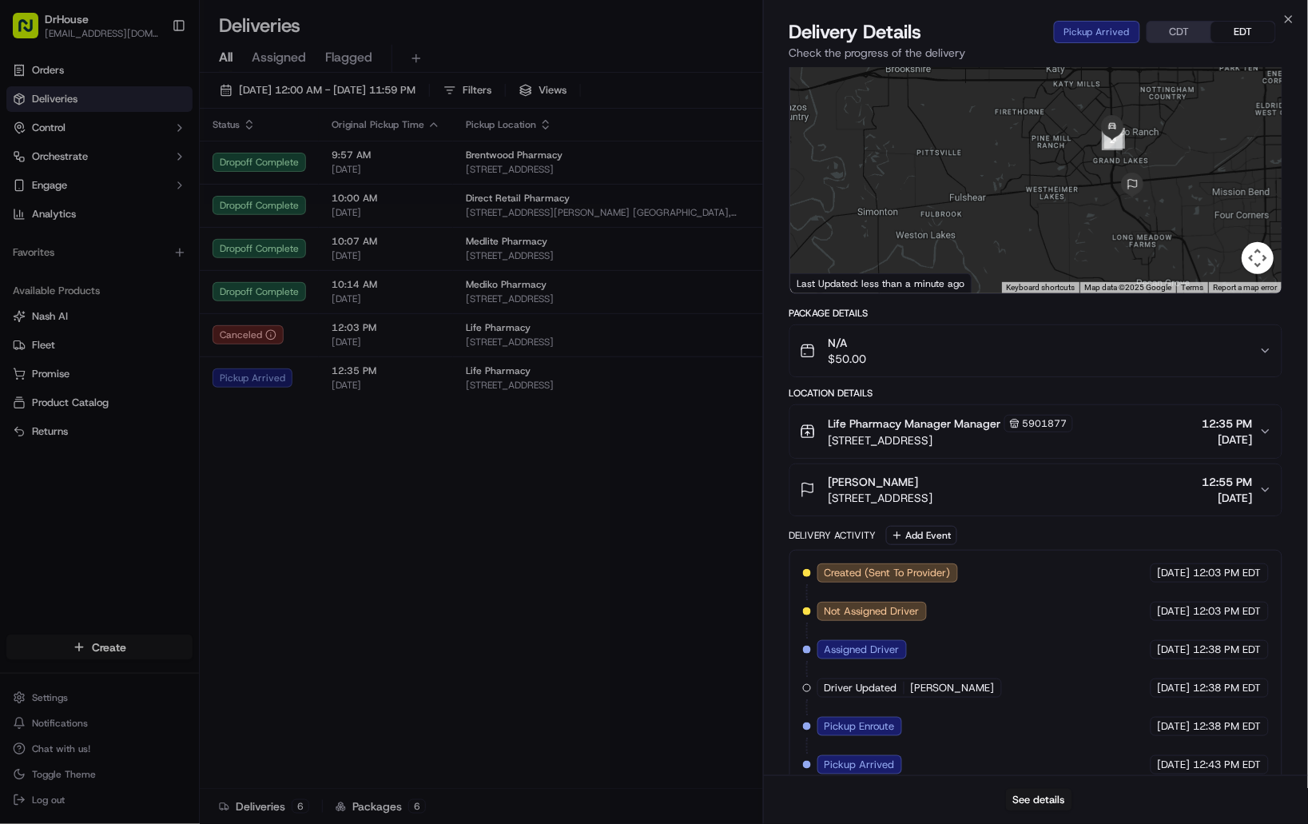
scroll to position [99, 0]
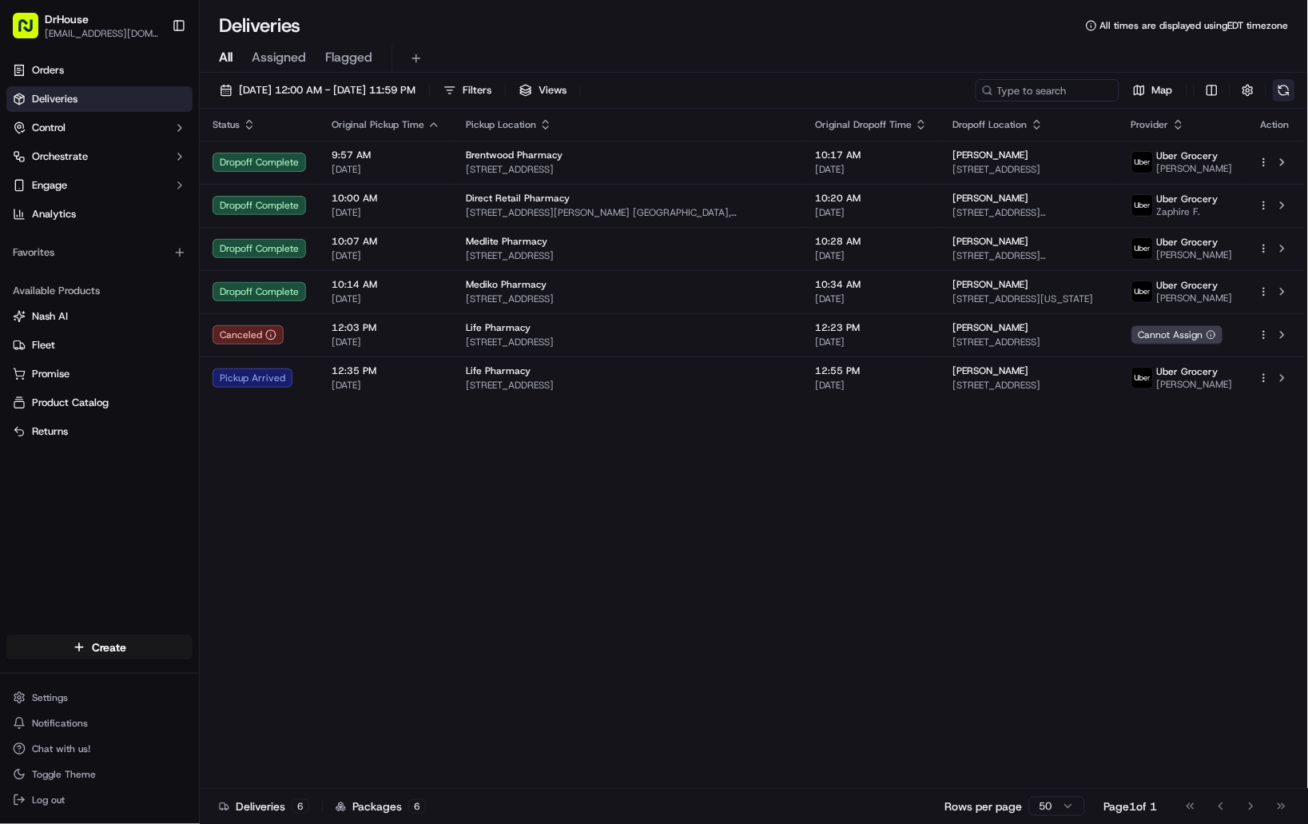
click at [1281, 82] on button at bounding box center [1283, 90] width 22 height 22
click at [998, 19] on div "Deliveries All times are displayed using EDT timezone" at bounding box center [754, 26] width 1108 height 26
